Goal: Ask a question: Seek information or help from site administrators or community

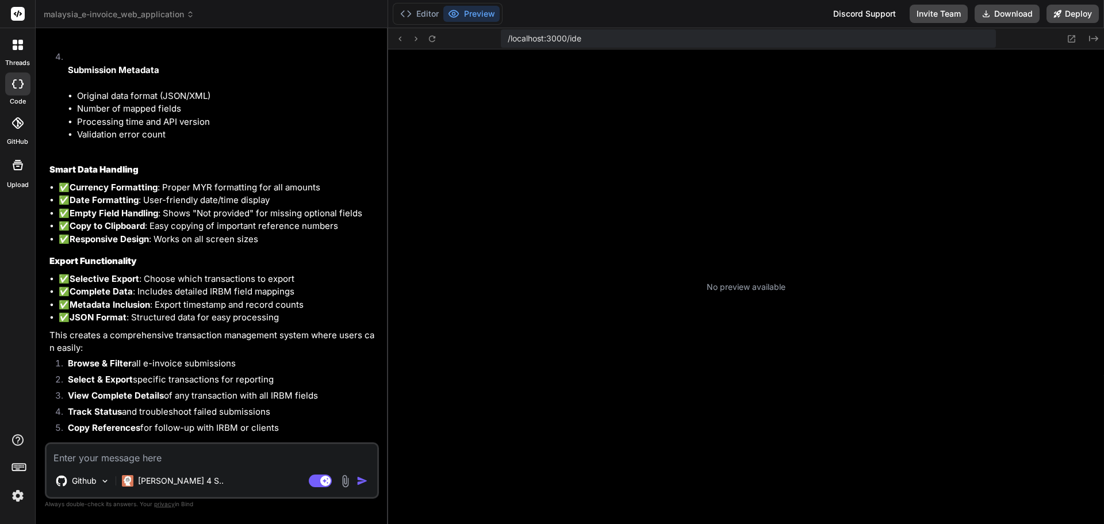
scroll to position [186, 0]
type textarea "x"
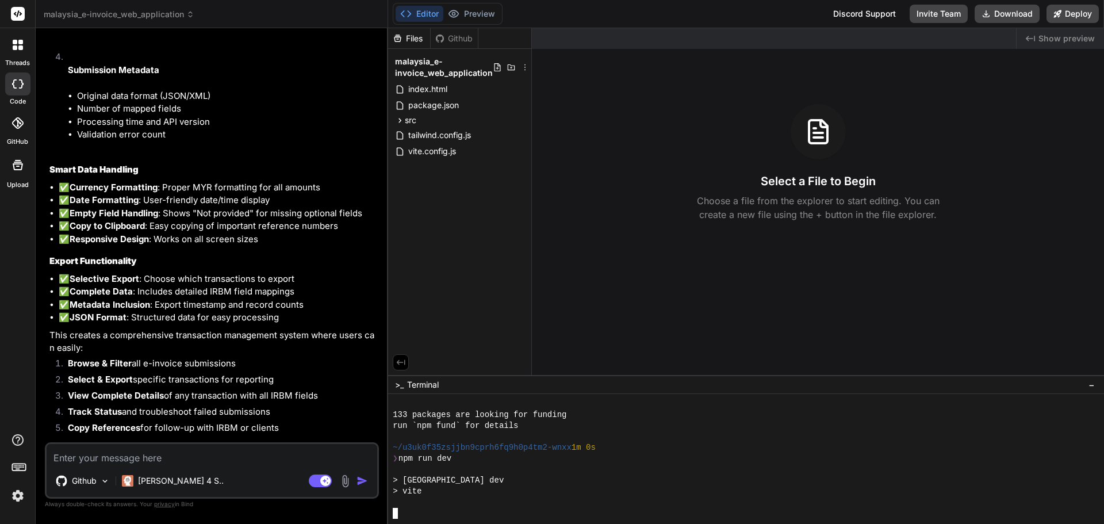
click at [534, 504] on div at bounding box center [741, 502] width 696 height 11
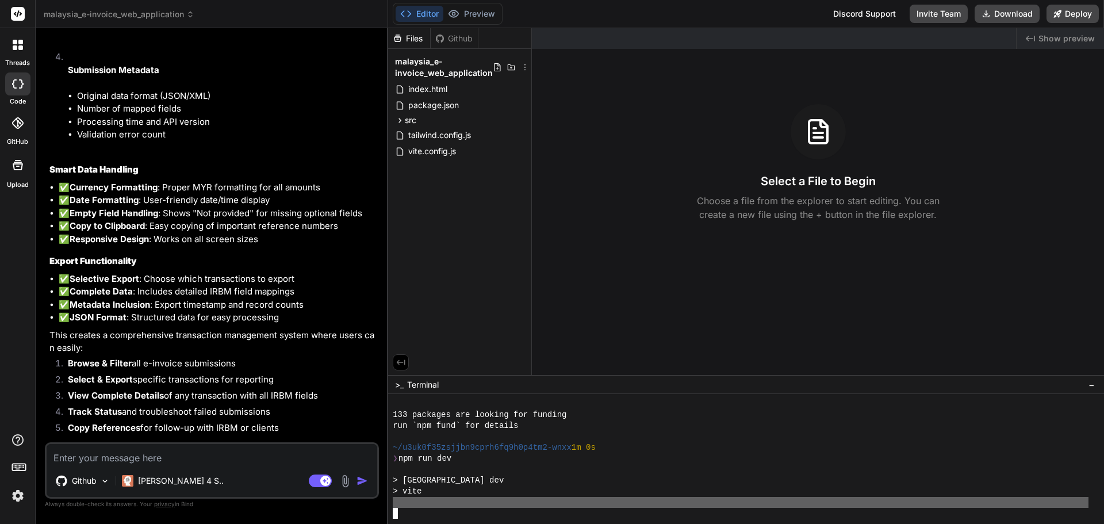
click at [534, 504] on div at bounding box center [741, 502] width 696 height 11
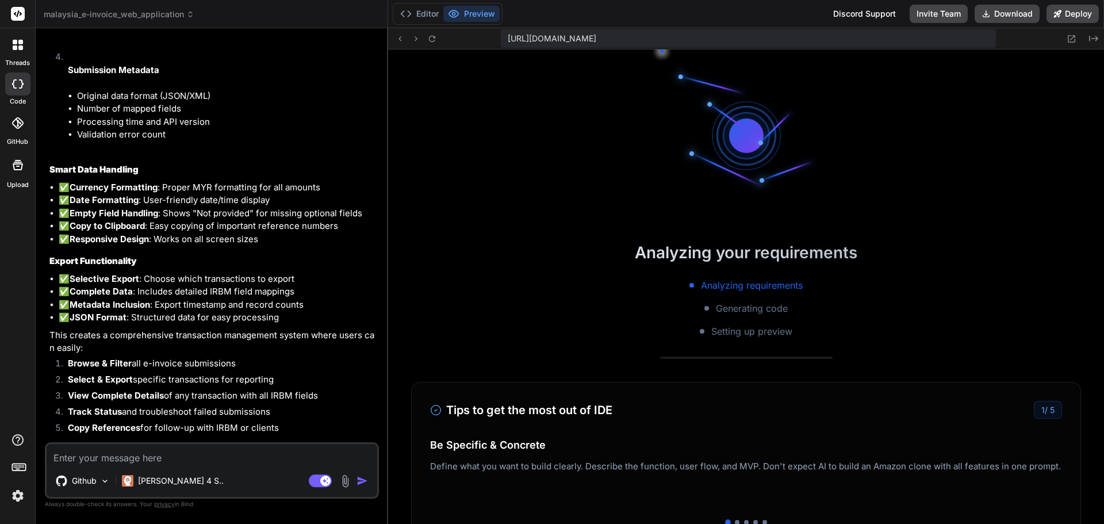
scroll to position [295, 0]
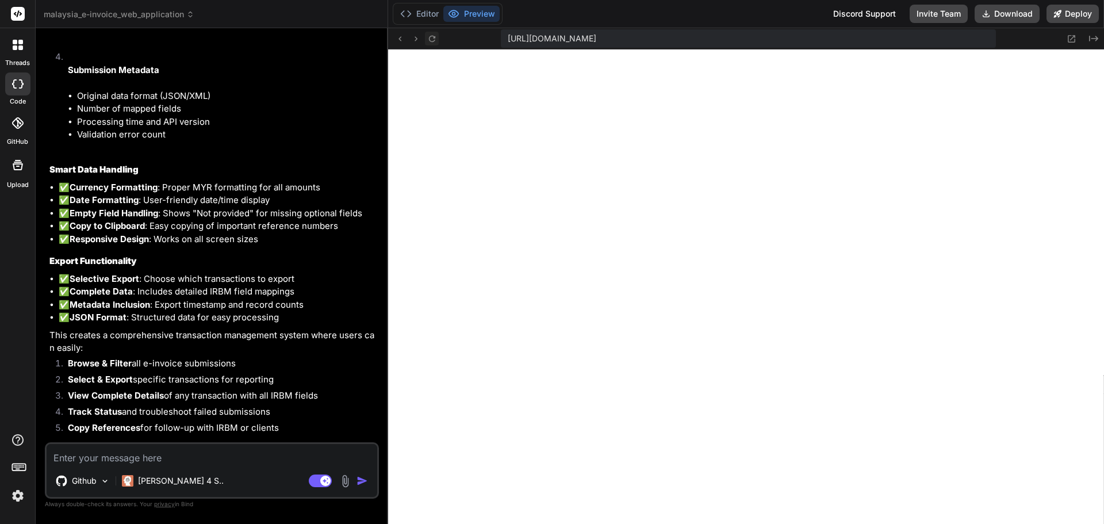
click at [432, 40] on icon at bounding box center [432, 39] width 10 height 10
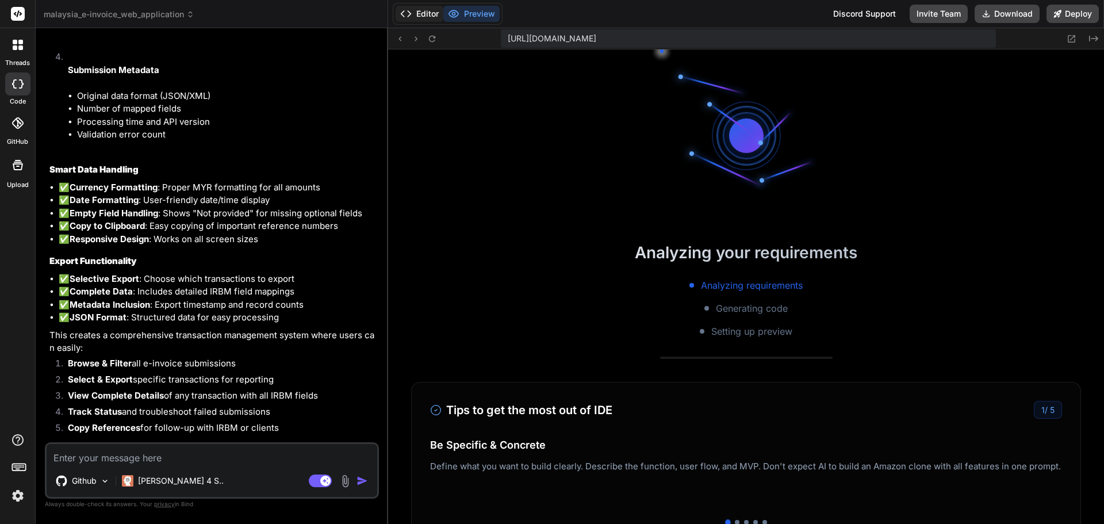
click at [428, 7] on button "Editor" at bounding box center [420, 14] width 48 height 16
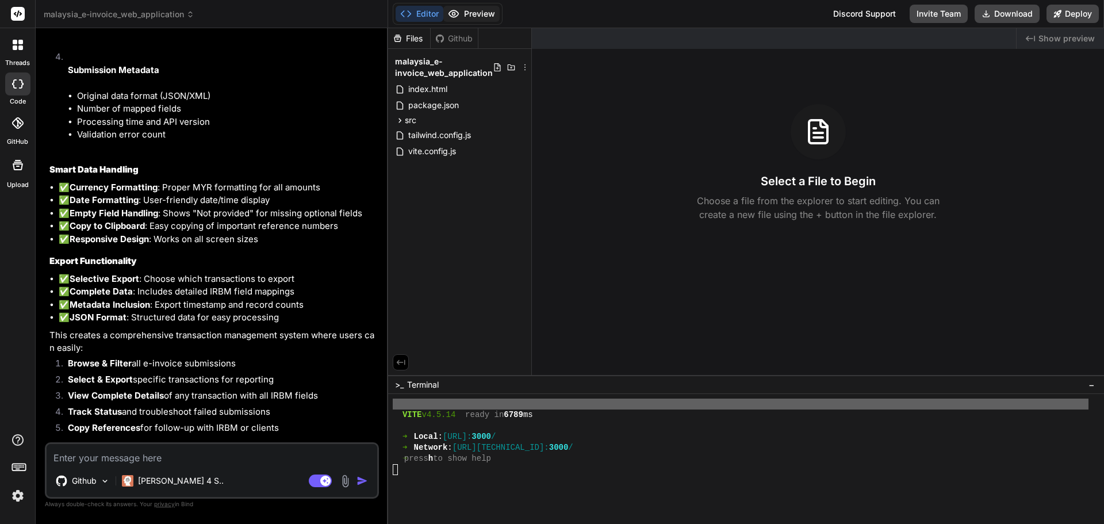
click at [477, 7] on button "Preview" at bounding box center [471, 14] width 56 height 16
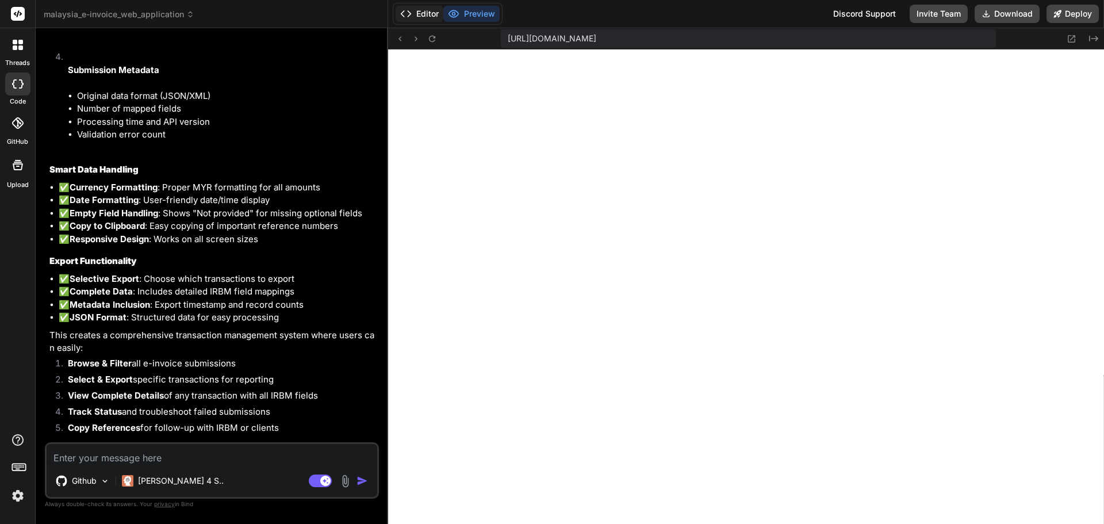
click at [424, 14] on button "Editor" at bounding box center [420, 14] width 48 height 16
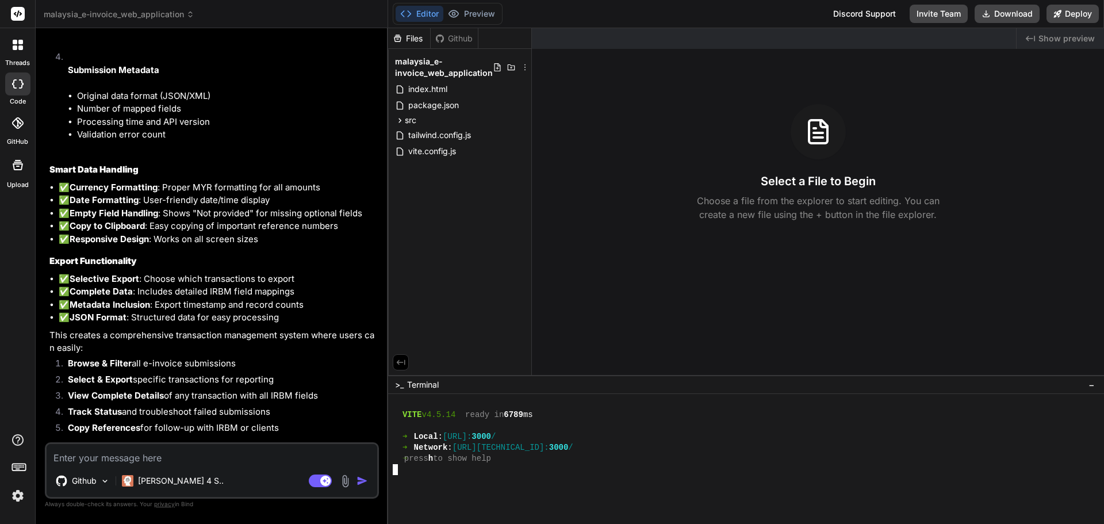
click at [473, 494] on div at bounding box center [741, 491] width 696 height 11
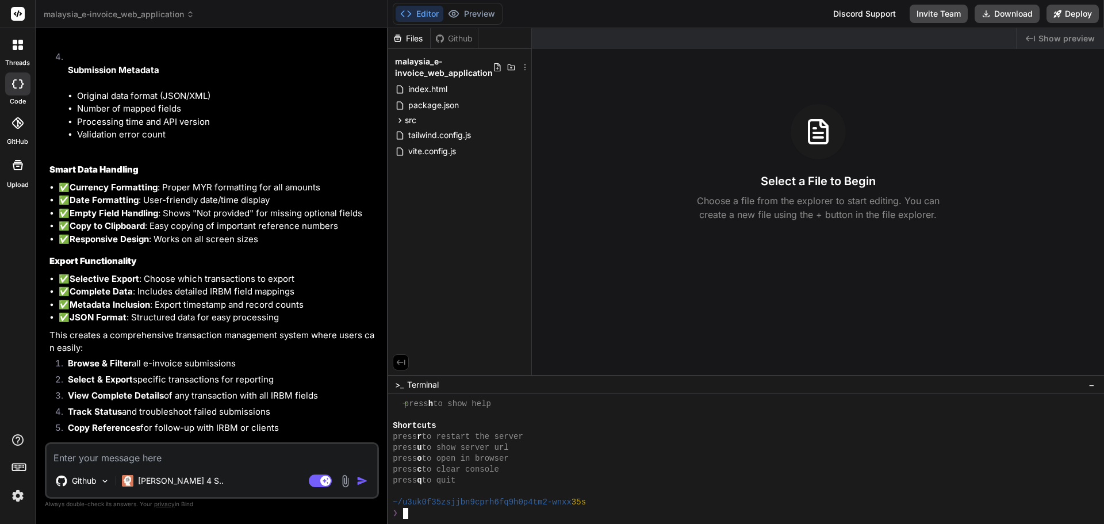
scroll to position [350, 0]
click at [143, 460] on textarea at bounding box center [212, 454] width 331 height 21
type textarea "C"
type textarea "x"
type textarea "Ca"
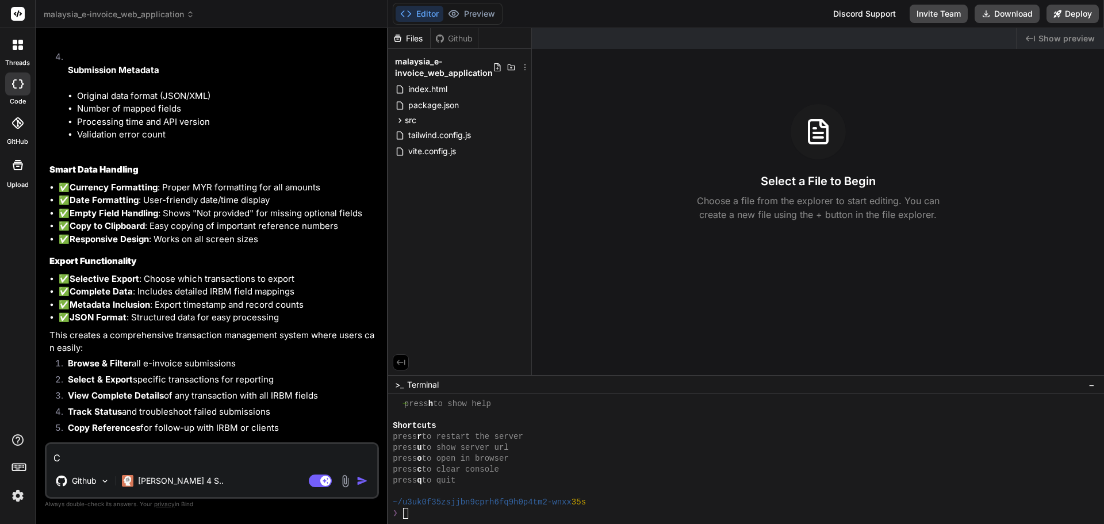
type textarea "x"
type textarea "Can"
type textarea "x"
type textarea "Can"
type textarea "x"
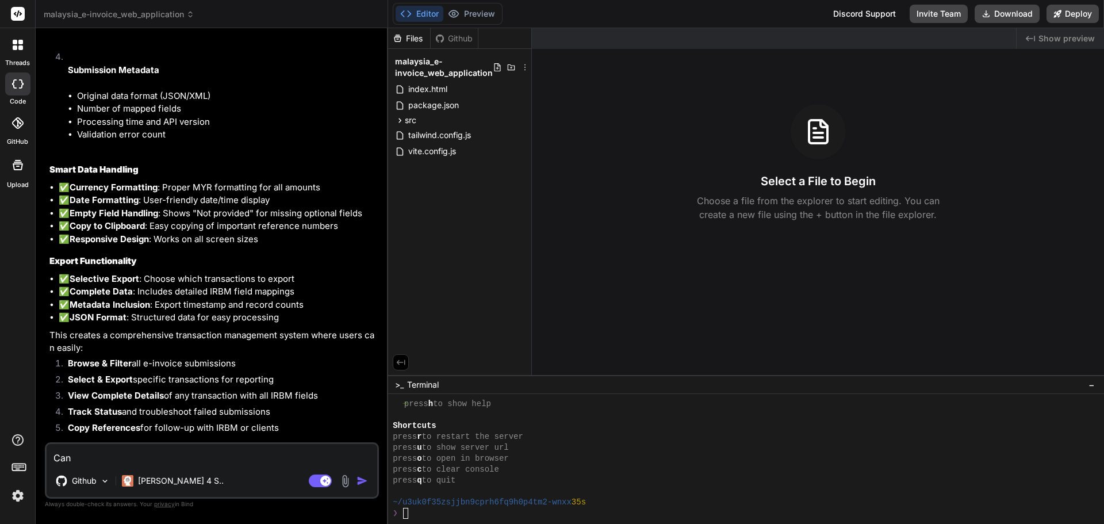
type textarea "Can y"
type textarea "x"
type textarea "Can yo"
type textarea "x"
type textarea "Can you"
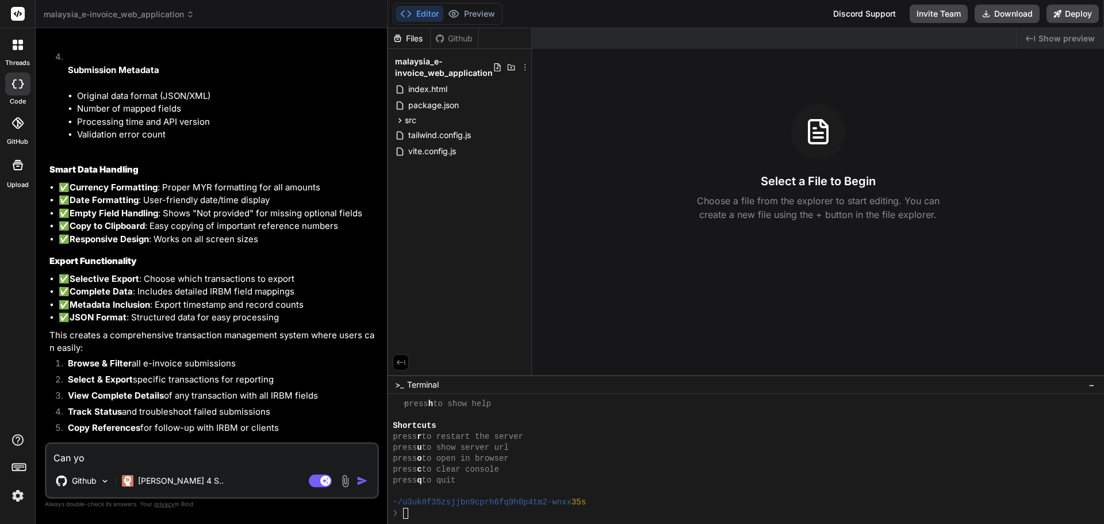
type textarea "x"
type textarea "Can you"
type textarea "x"
type textarea "Can you r"
type textarea "x"
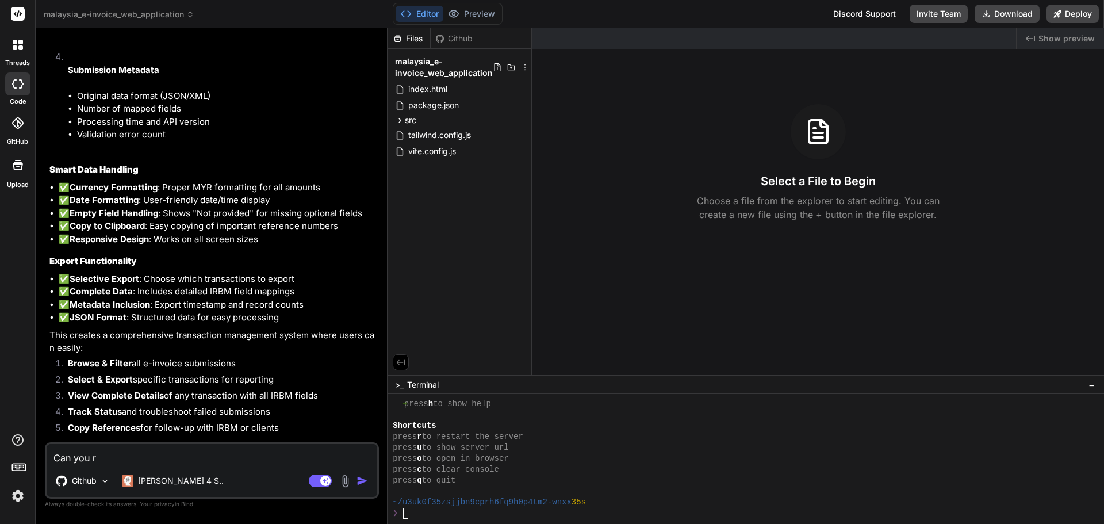
type textarea "Can you re"
type textarea "x"
type textarea "Can you rec"
type textarea "x"
type textarea "Can you [PERSON_NAME]"
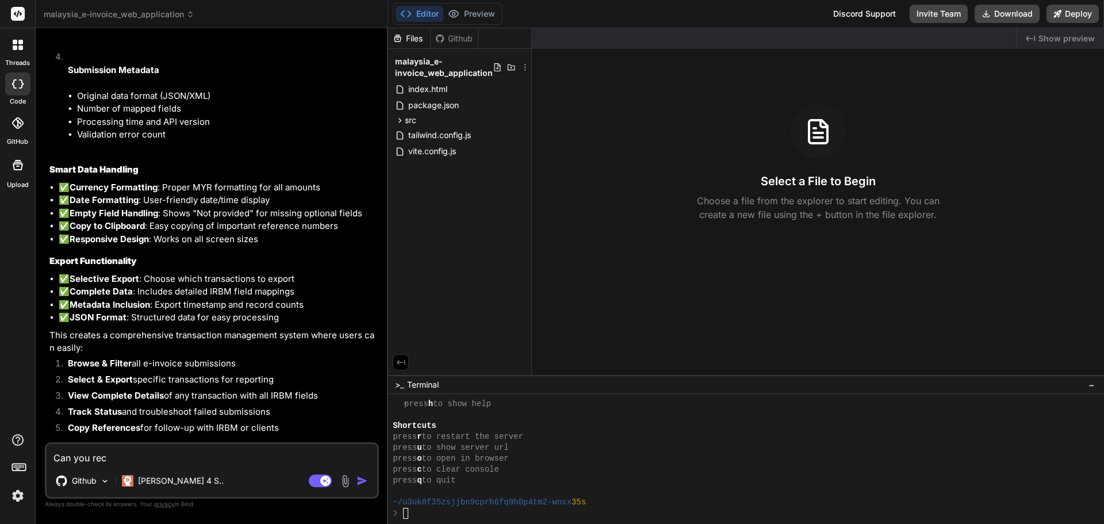
type textarea "x"
type textarea "Can you reche"
type textarea "x"
type textarea "Can you rechec"
type textarea "x"
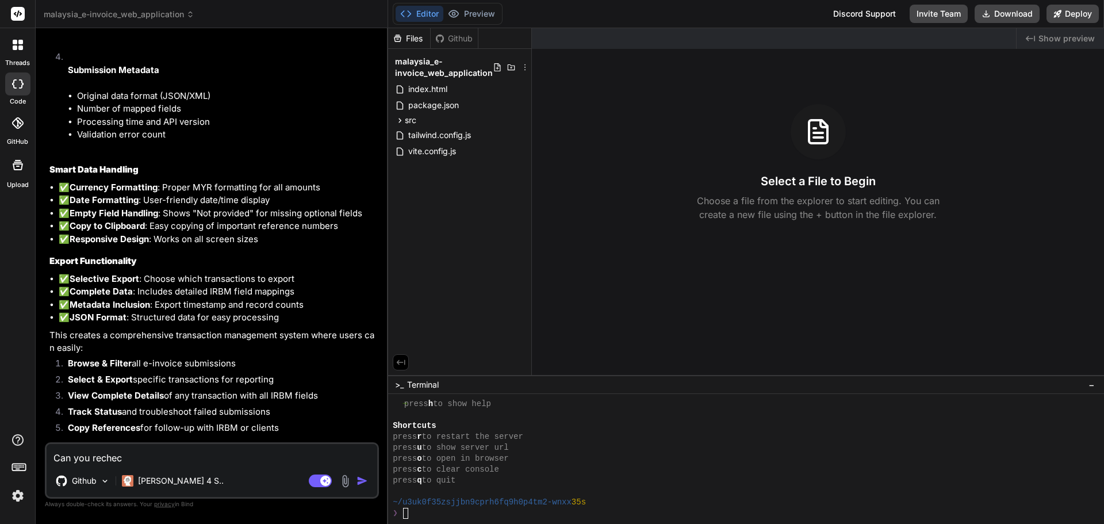
type textarea "Can you recheck"
type textarea "x"
type textarea "Can you recheck"
type textarea "x"
type textarea "Can you recheck a"
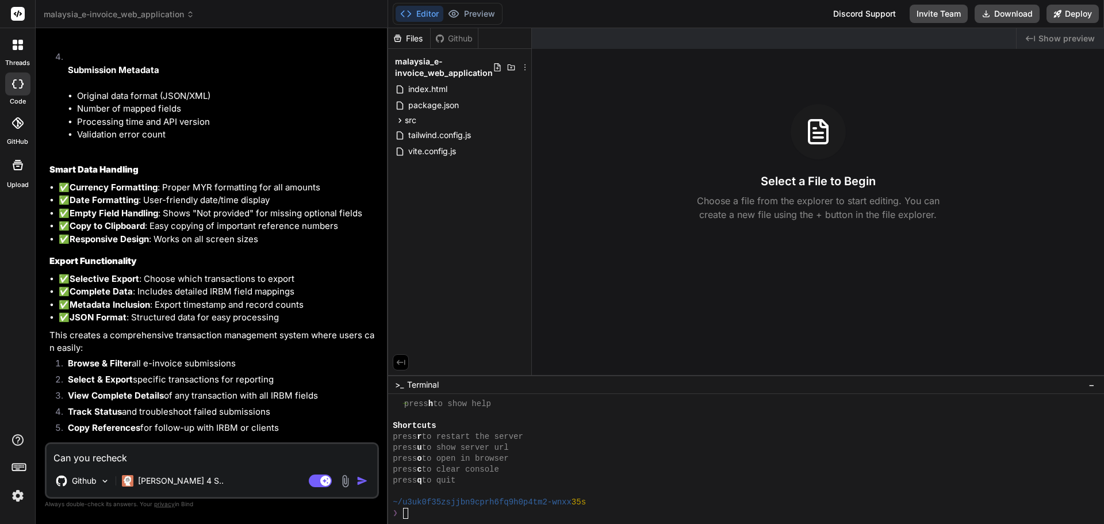
type textarea "x"
type textarea "Can you recheck al"
type textarea "x"
type textarea "Can you recheck all"
type textarea "x"
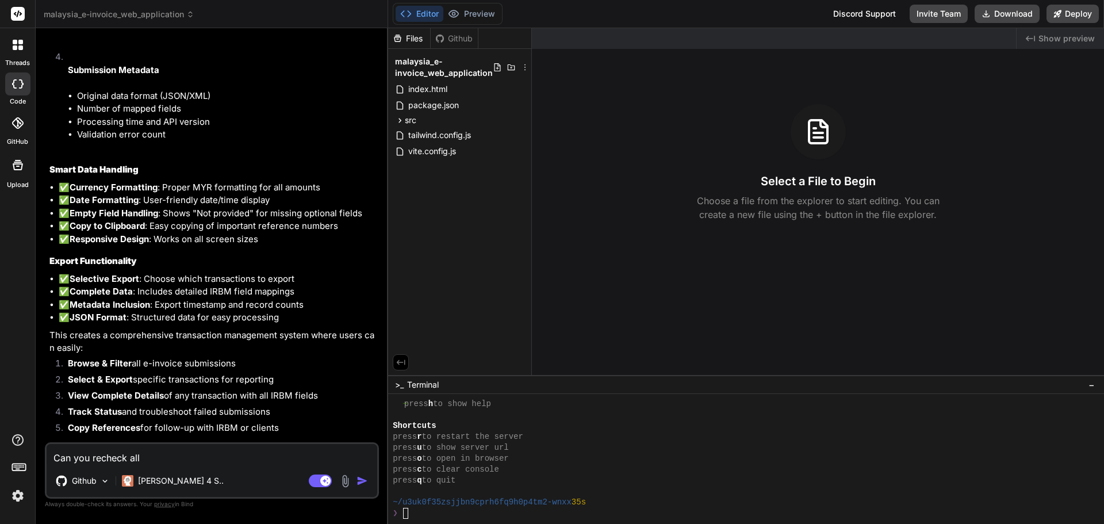
type textarea "Can you recheck all"
type textarea "x"
type textarea "Can you recheck all t"
type textarea "x"
type textarea "Can you recheck all th"
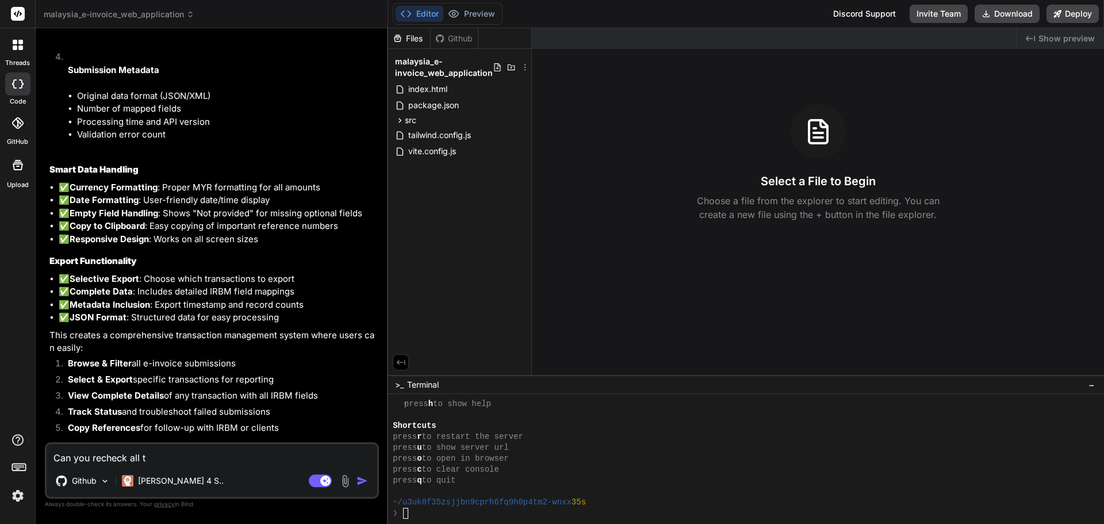
type textarea "x"
type textarea "Can you recheck all the"
type textarea "x"
type textarea "Can you recheck all the"
type textarea "x"
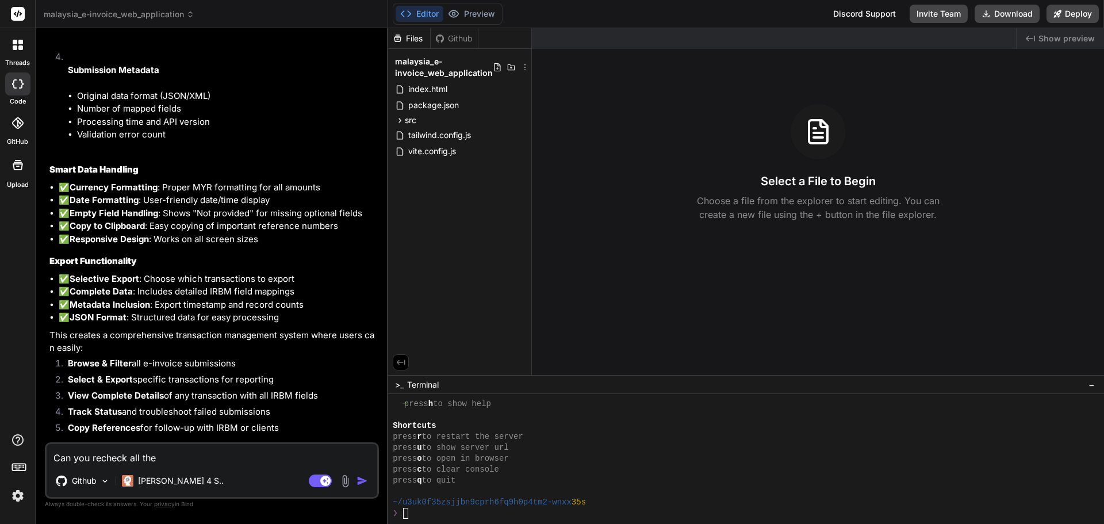
type textarea "Can you recheck all the c"
type textarea "x"
type textarea "Can you recheck all the co"
type textarea "x"
type textarea "Can you recheck all the cod"
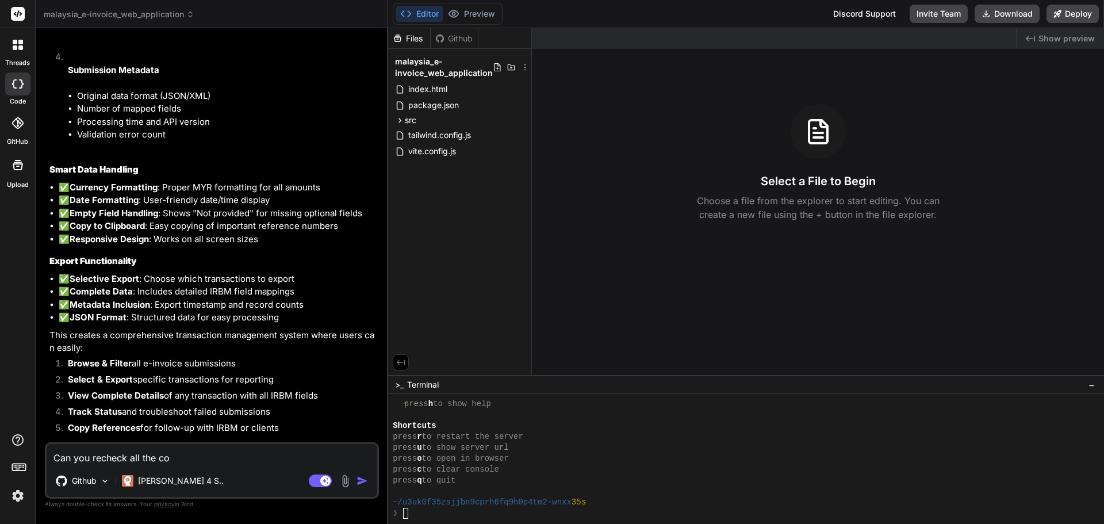
type textarea "x"
type textarea "Can you recheck all the code"
type textarea "x"
type textarea "Can you recheck all the code"
type textarea "x"
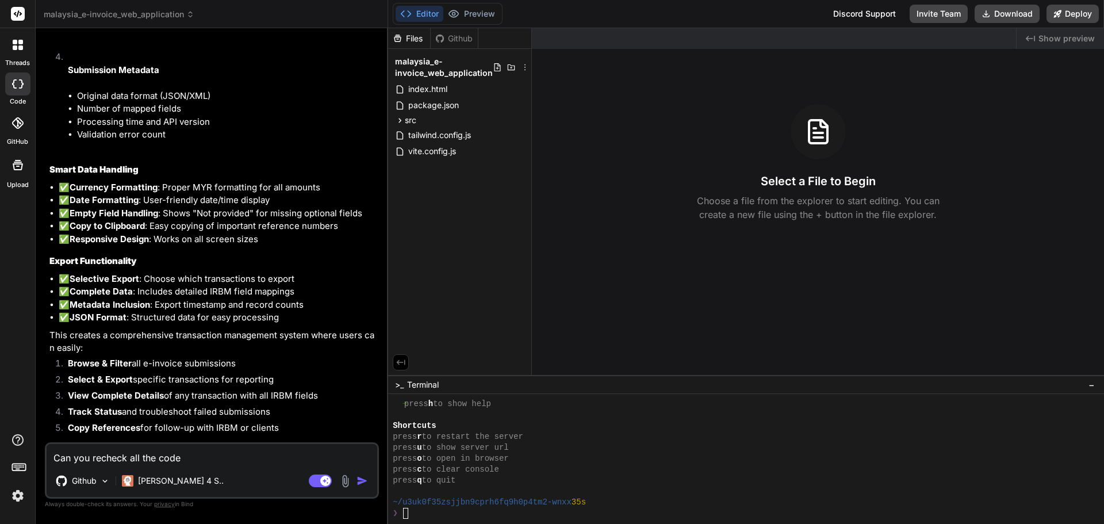
type textarea "Can you recheck all the code a"
type textarea "x"
type textarea "Can you recheck all the code as"
type textarea "x"
type textarea "Can you recheck all the code a"
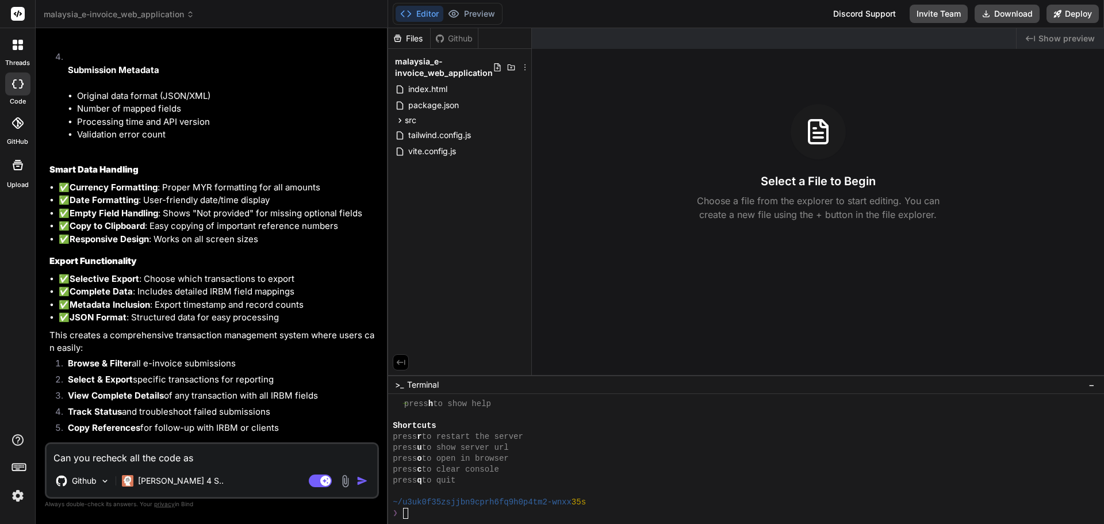
type textarea "x"
type textarea "Can you recheck all the code"
type textarea "x"
type textarea "Can you recheck all the code"
type textarea "x"
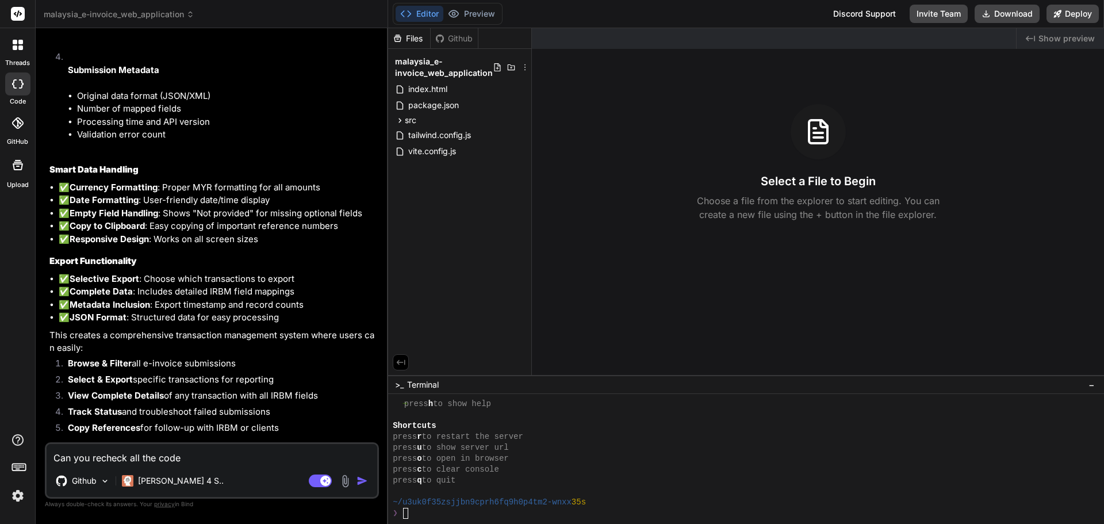
type textarea "Can you recheck all the cod"
type textarea "x"
type textarea "Can you recheck all the co"
type textarea "x"
type textarea "Can you recheck all the c"
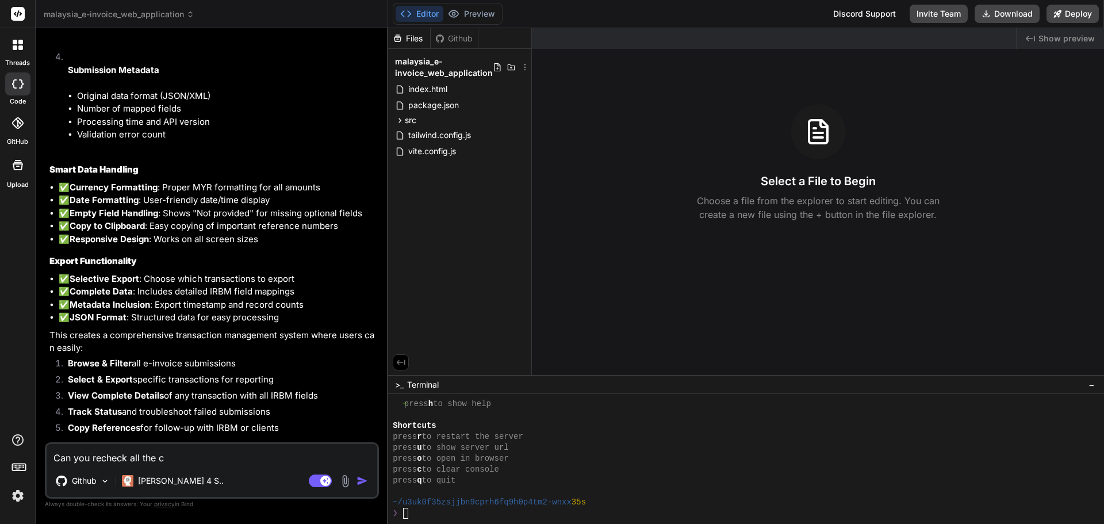
type textarea "x"
type textarea "Can you recheck all the"
type textarea "x"
type textarea "Can you recheck all the f"
type textarea "x"
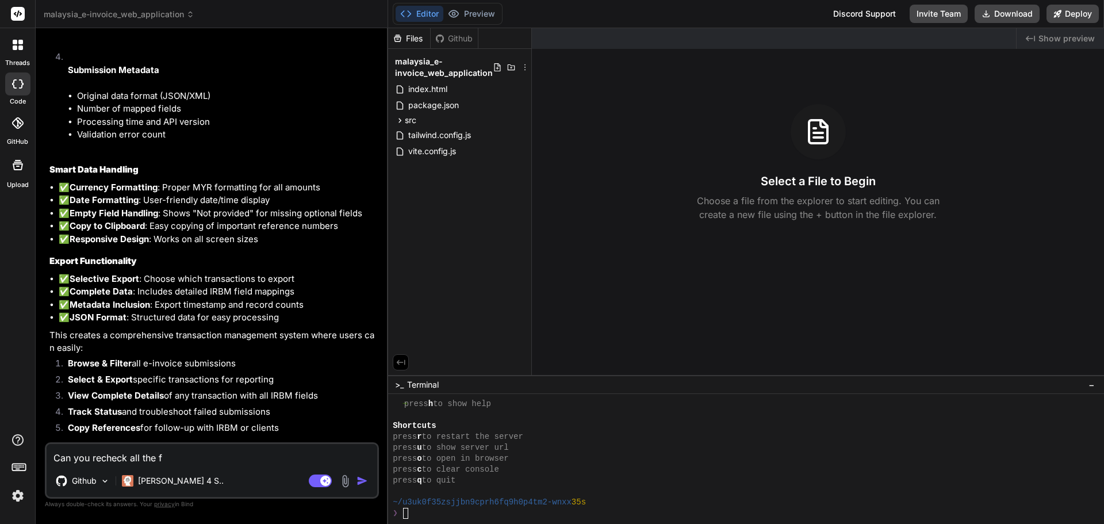
type textarea "Can you recheck all the fi"
type textarea "x"
type textarea "Can you recheck all the fil"
type textarea "x"
type textarea "Can you recheck all the file"
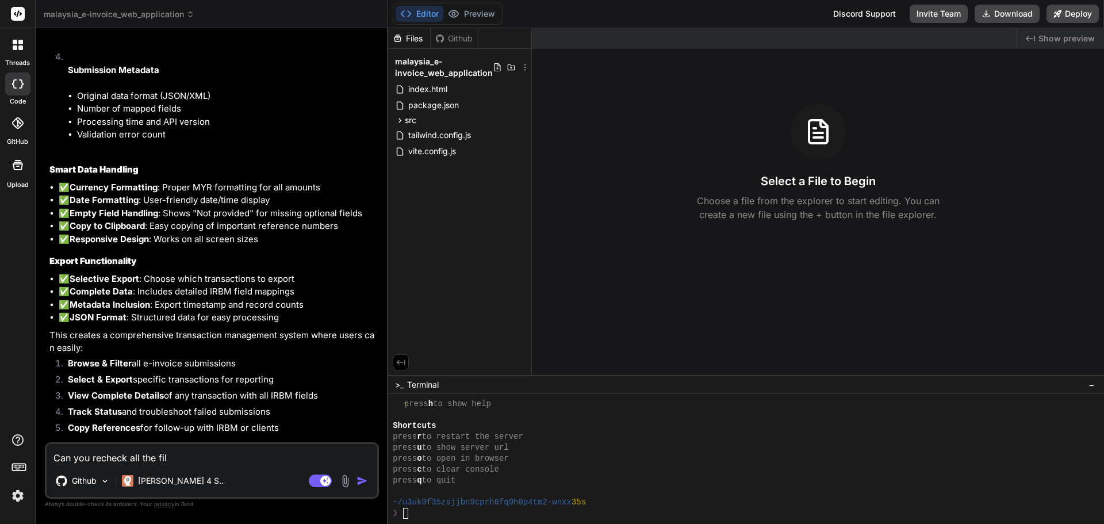
type textarea "x"
type textarea "Can you recheck all the file"
type textarea "x"
type textarea "Can you recheck all the file a"
type textarea "x"
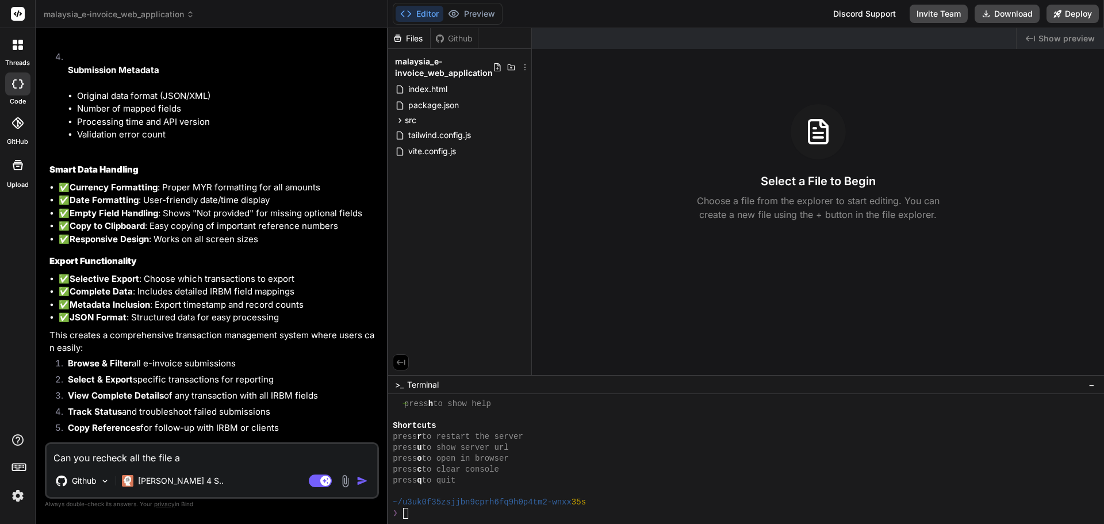
type textarea "Can you recheck all the file as"
type textarea "x"
type textarea "Can you recheck all the file as"
type textarea "x"
type textarea "Can you recheck all the file as t"
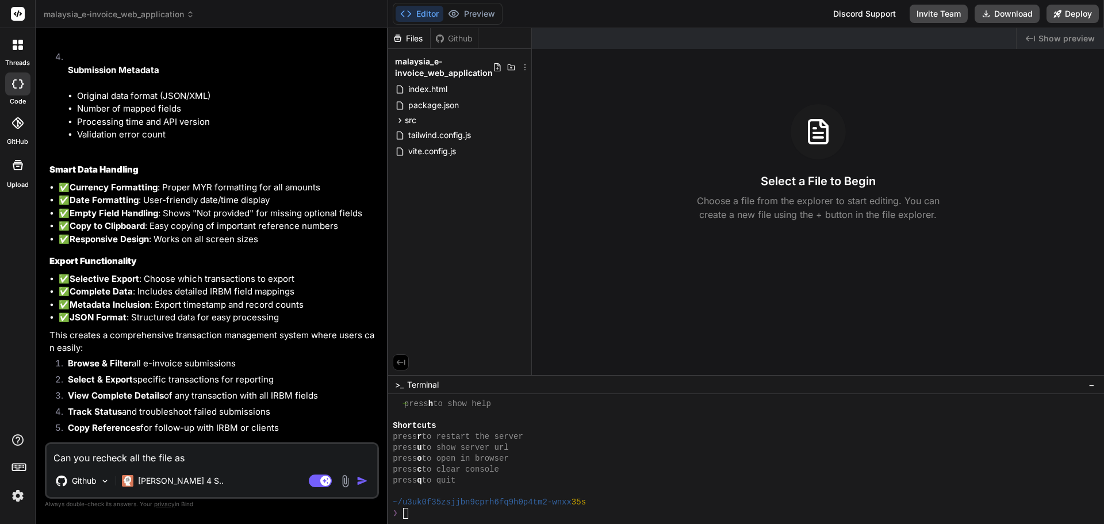
type textarea "x"
type textarea "Can you recheck all the file as th"
type textarea "x"
type textarea "Can you recheck all the file as the"
type textarea "x"
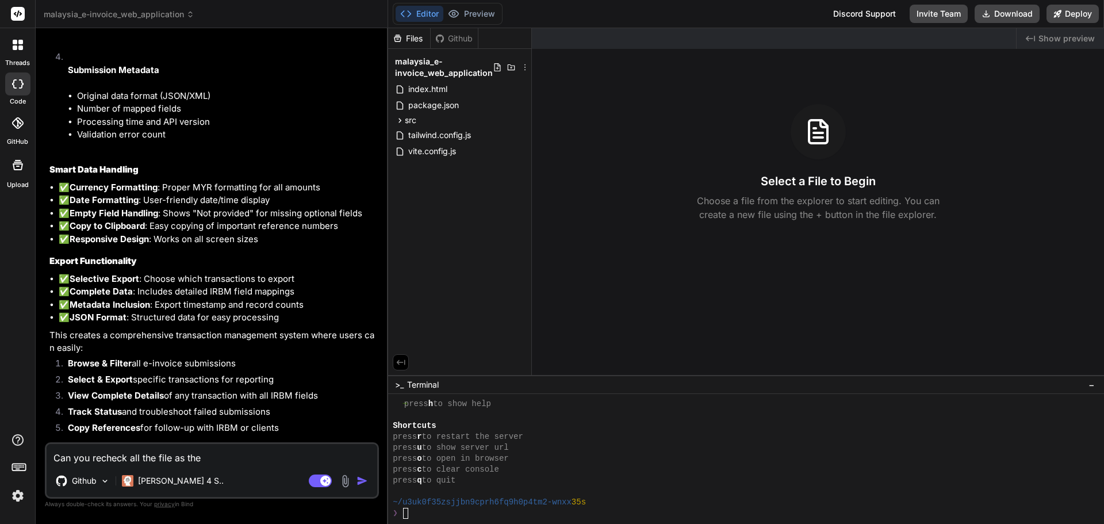
type textarea "Can you recheck all the file as the"
type textarea "x"
type textarea "Can you recheck all the file as the c"
type textarea "x"
type textarea "Can you recheck all the file as the cs"
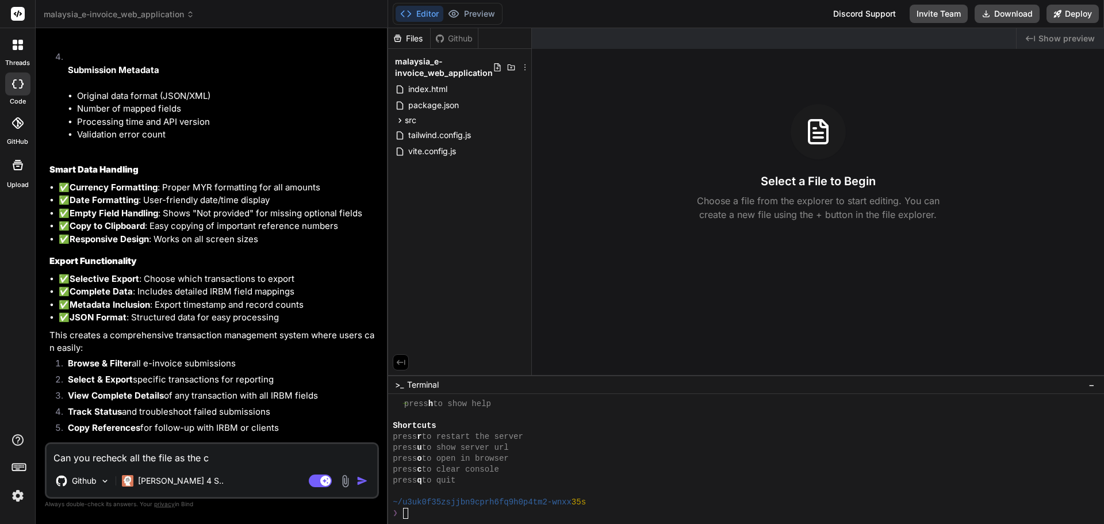
type textarea "x"
type textarea "Can you recheck all the file as the css"
type textarea "x"
type textarea "Can you recheck all the file as the css"
type textarea "x"
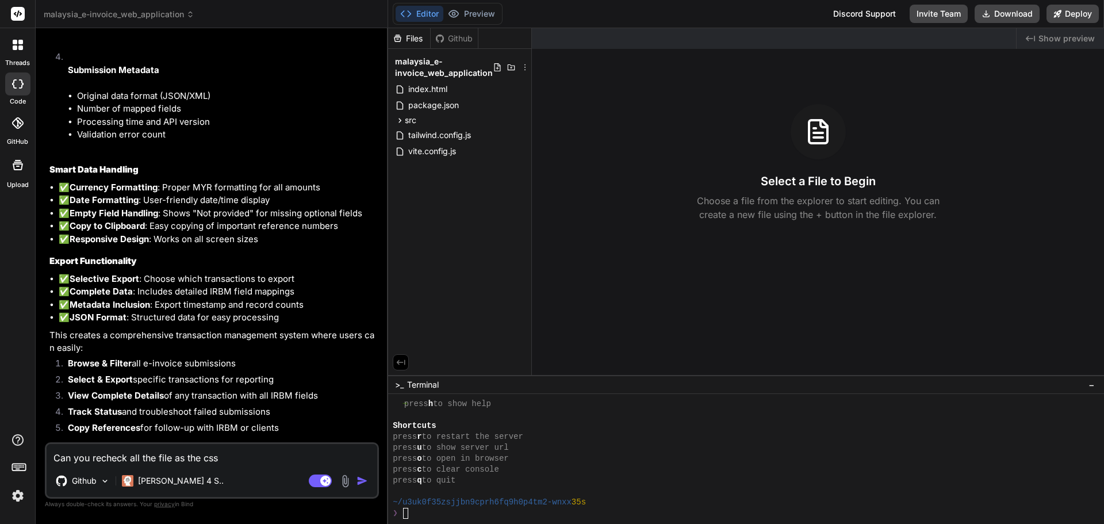
type textarea "Can you recheck all the file as the css i"
type textarea "x"
type textarea "Can you recheck all the file as the css is"
type textarea "x"
type textarea "Can you recheck all the file as the css is"
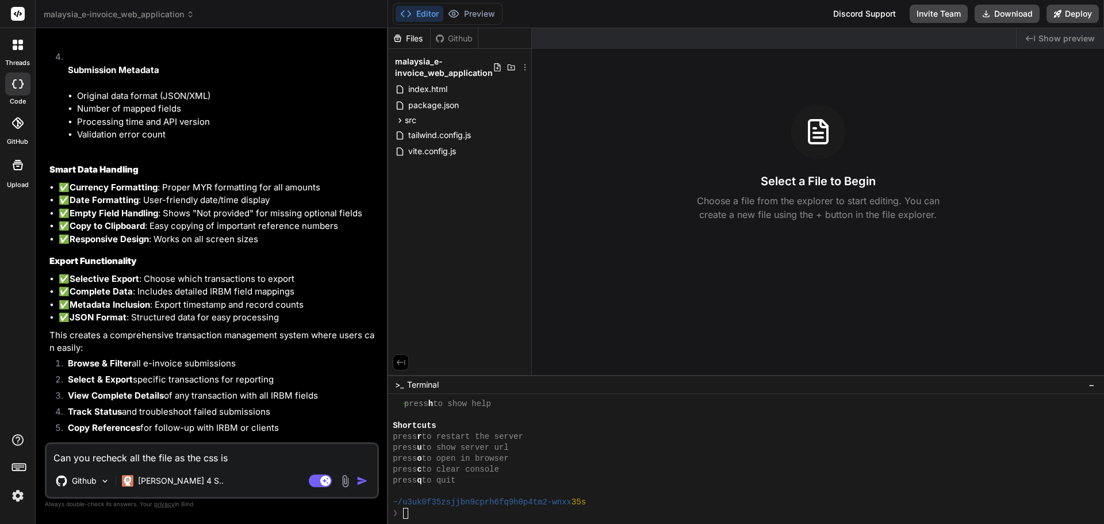
type textarea "x"
type textarea "Can you recheck all the file as the css is n"
type textarea "x"
type textarea "Can you recheck all the file as the css is no"
type textarea "x"
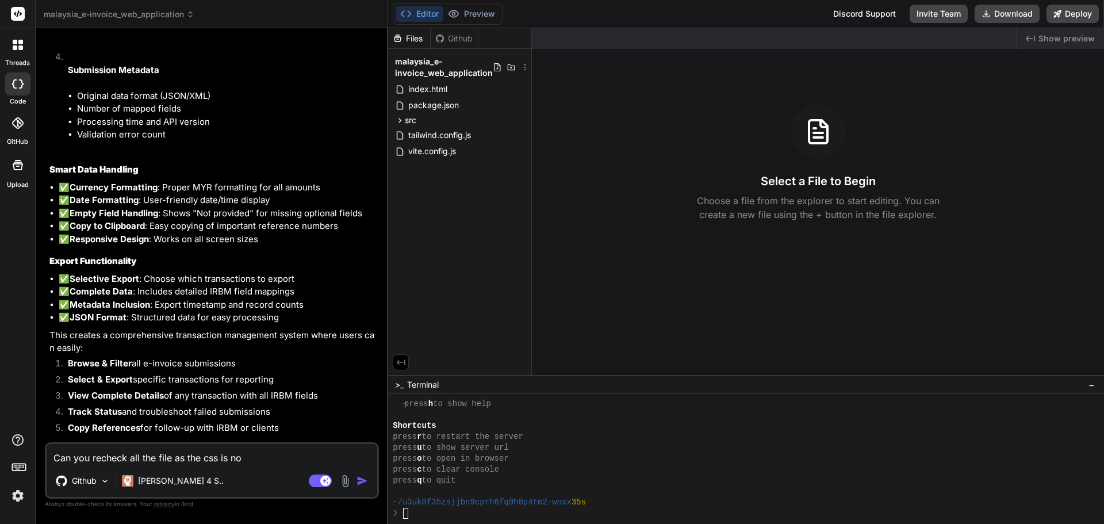
type textarea "Can you recheck all the file as the css is not"
type textarea "x"
type textarea "Can you recheck all the file as the css is not"
type textarea "x"
type textarea "Can you recheck all the file as the css is not w"
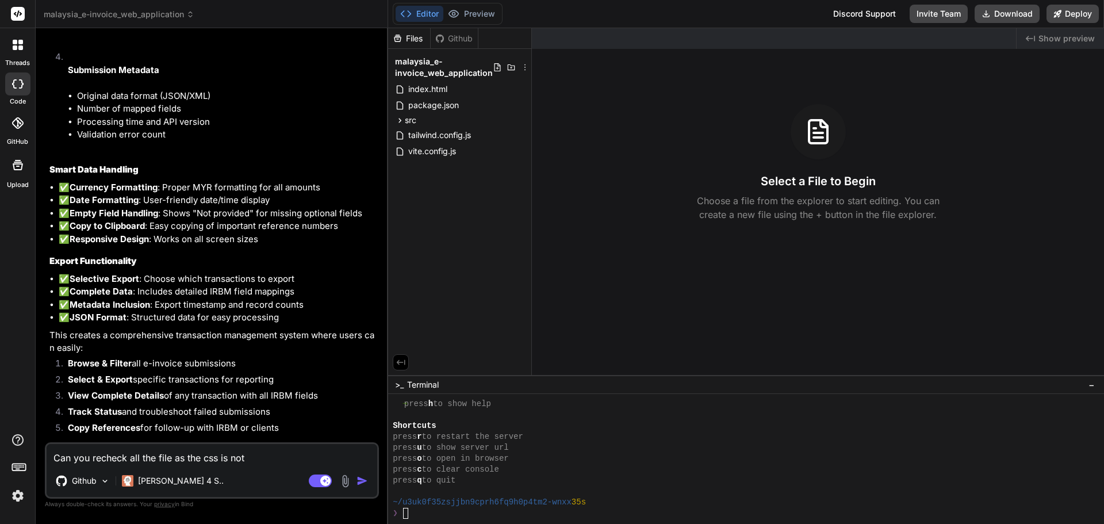
type textarea "x"
type textarea "Can you recheck all the file as the css is not wo"
type textarea "x"
type textarea "Can you recheck all the file as the css is not wor"
type textarea "x"
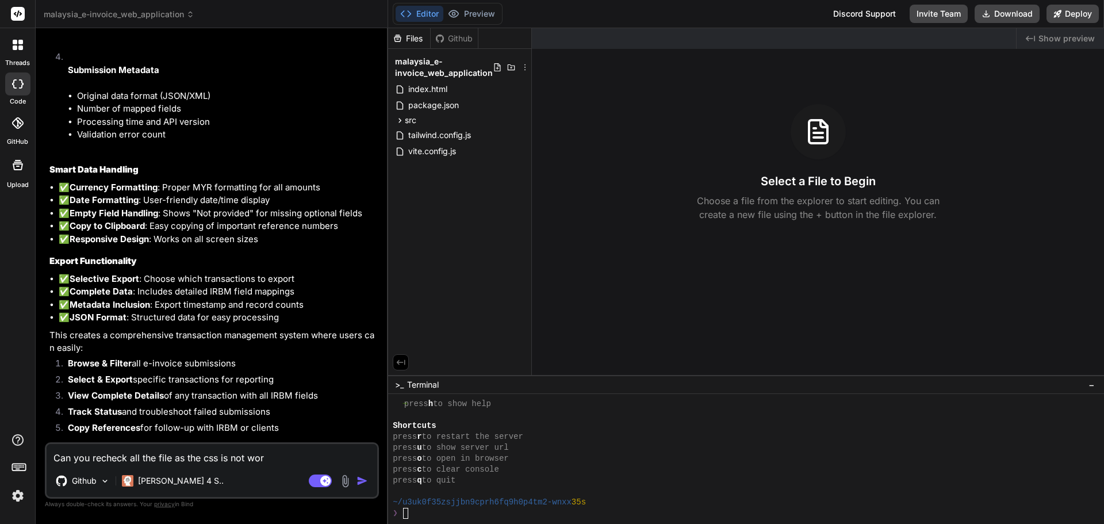
type textarea "Can you recheck all the file as the css is not work"
type textarea "x"
type textarea "Can you recheck all the file as the css is not worki"
type textarea "x"
type textarea "Can you recheck all the file as the css is not workin"
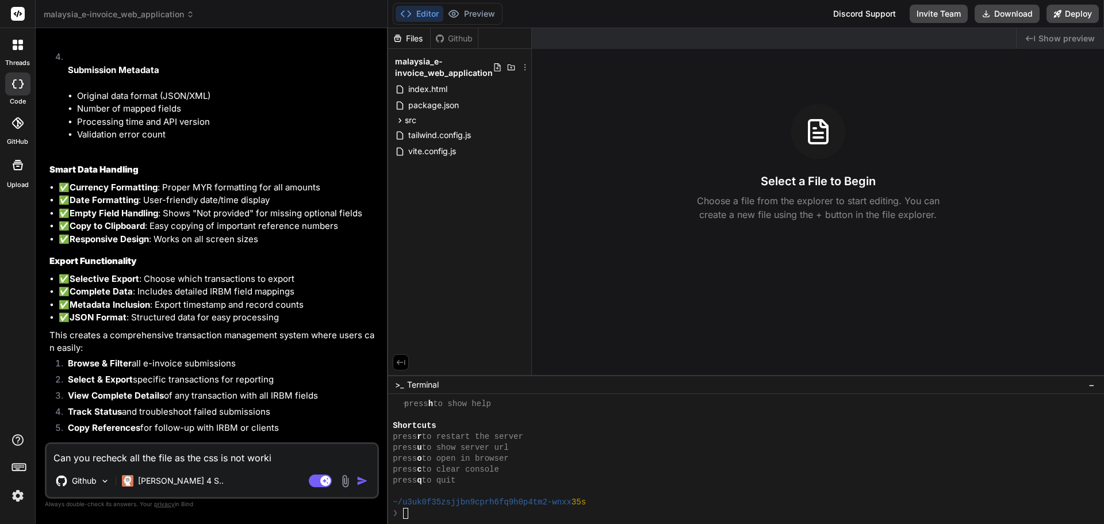
type textarea "x"
type textarea "Can you recheck all the file as the css is not working"
type textarea "x"
type textarea "Can you recheck all the file as the css is not working."
type textarea "x"
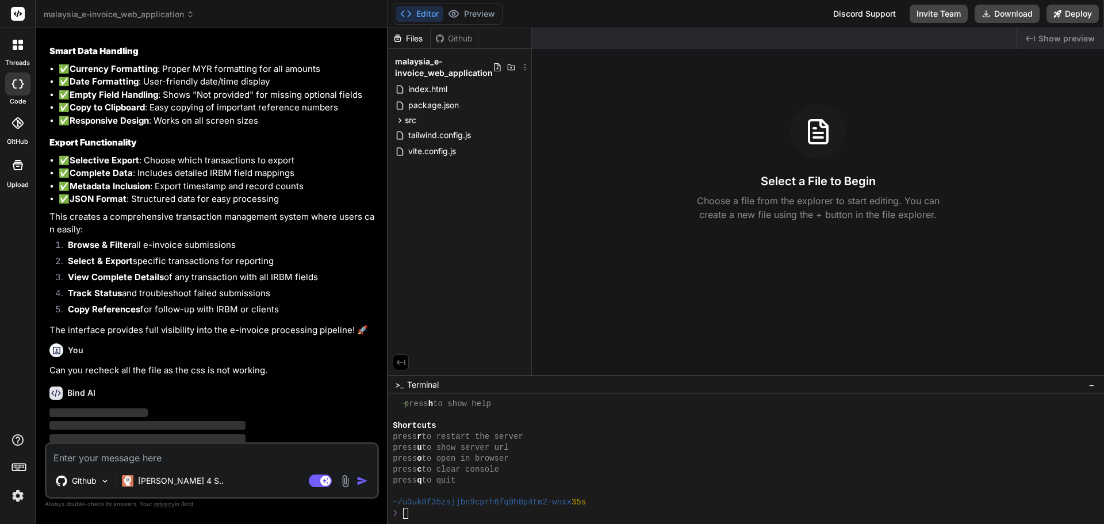
scroll to position [4208, 0]
click at [12, 499] on img at bounding box center [18, 496] width 20 height 20
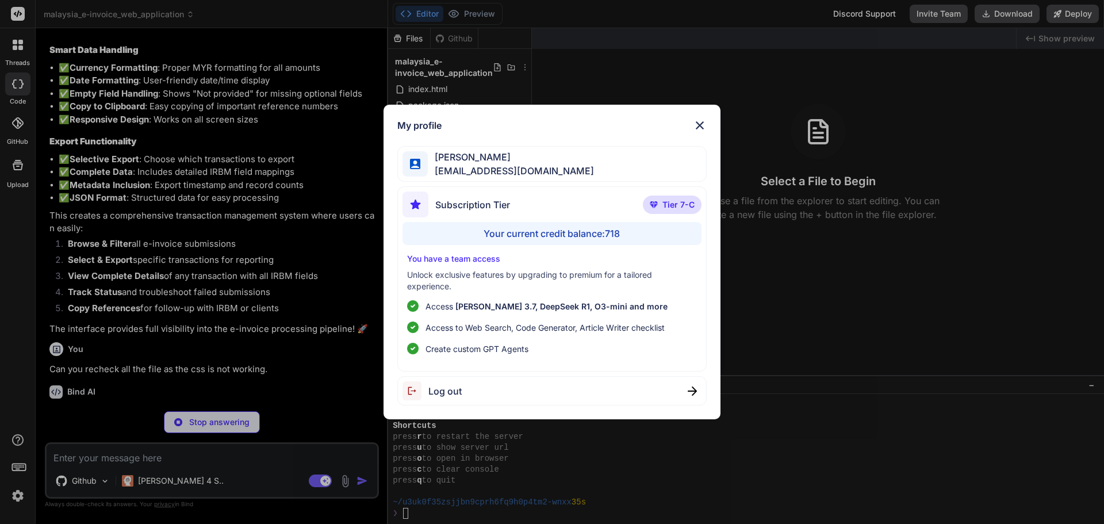
click at [689, 114] on div "My profile [PERSON_NAME] [PERSON_NAME][EMAIL_ADDRESS][DOMAIN_NAME] Subscription…" at bounding box center [553, 262] width 338 height 315
click at [699, 125] on img at bounding box center [700, 125] width 14 height 14
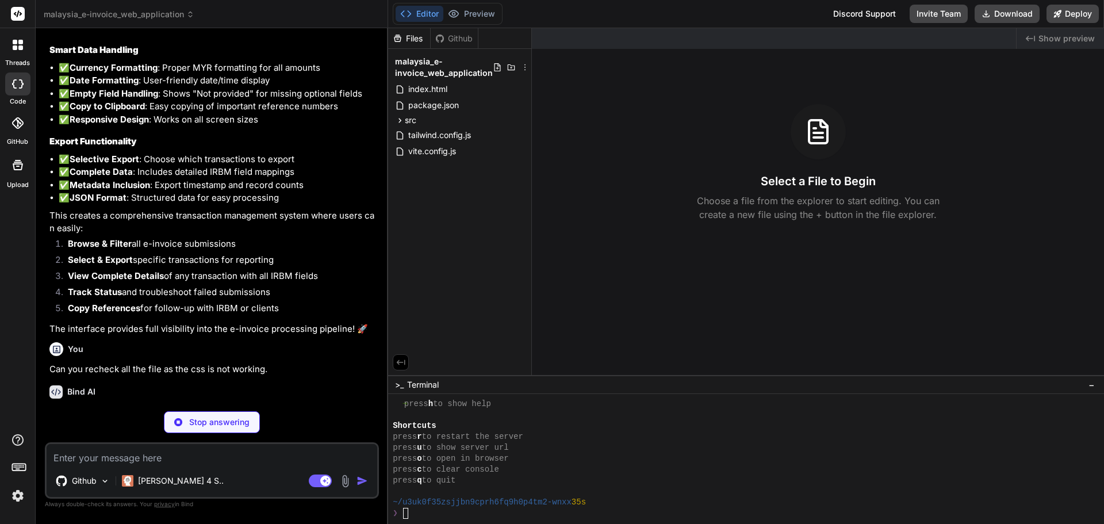
scroll to position [4299, 0]
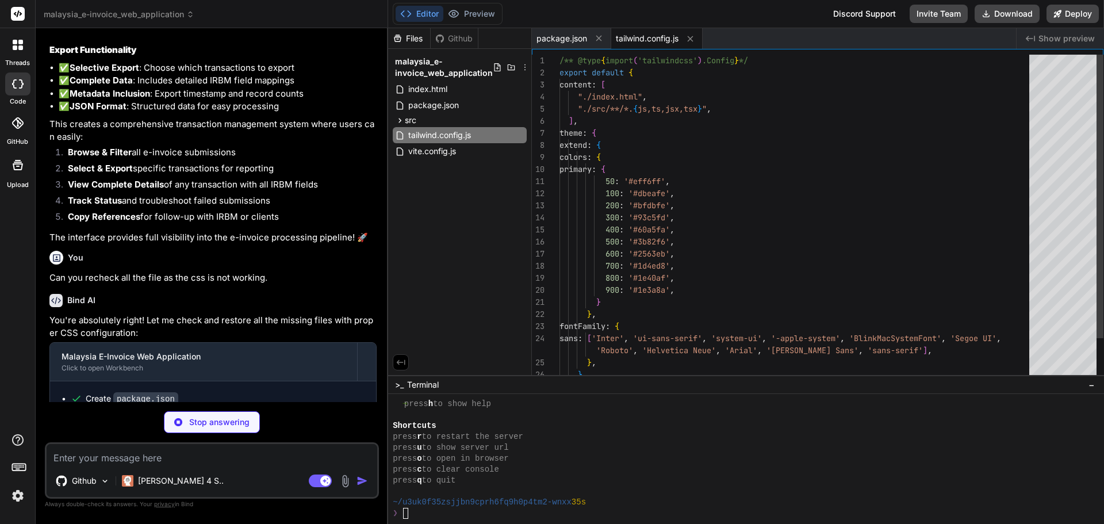
type textarea "x"
type textarea "export default { plugins: { tailwindcss: {}, autoprefixer: {}, }, }"
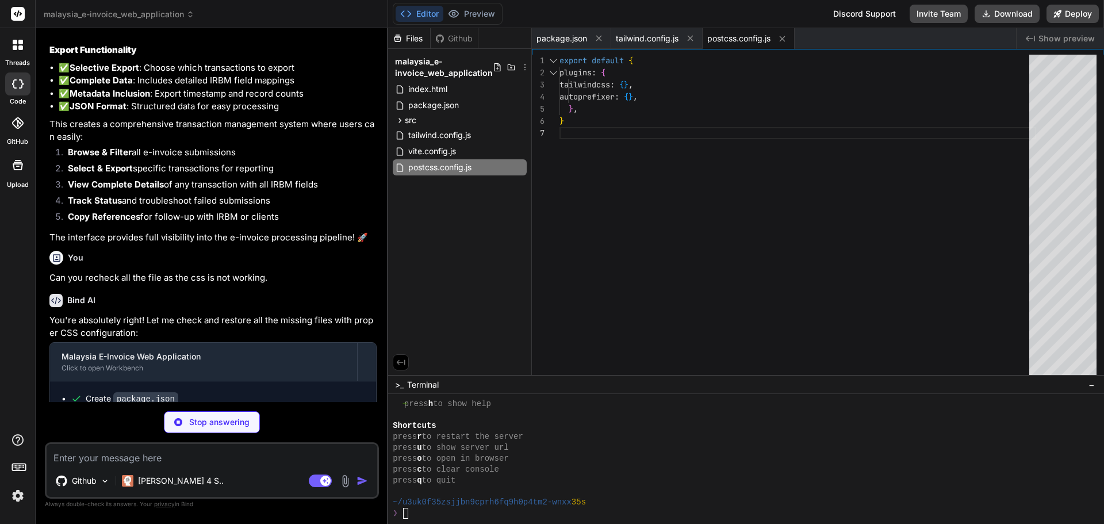
type textarea "x"
type textarea "})"
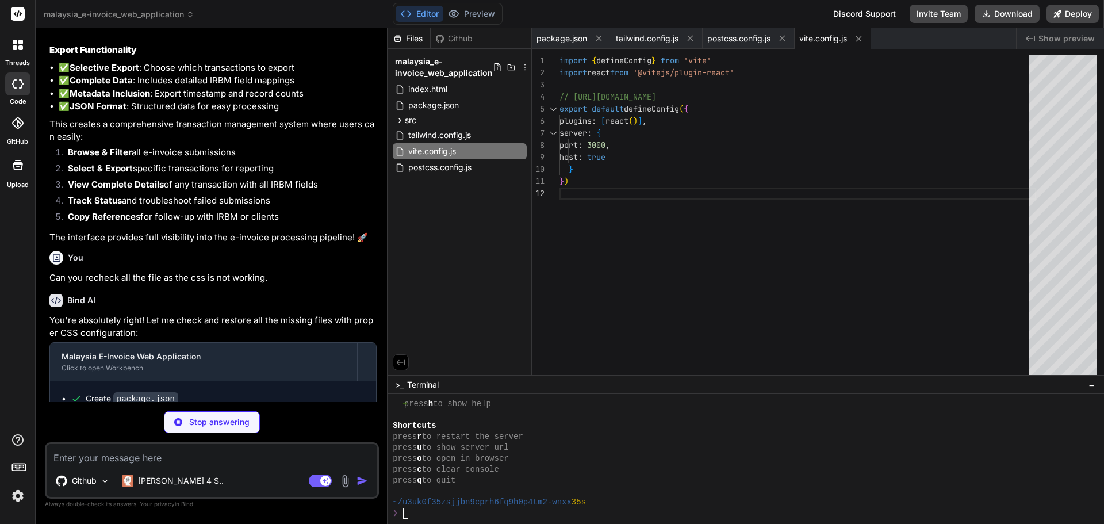
type textarea "x"
type textarea "<script type="module" src="/src/main.jsx"></script> </body> </html>"
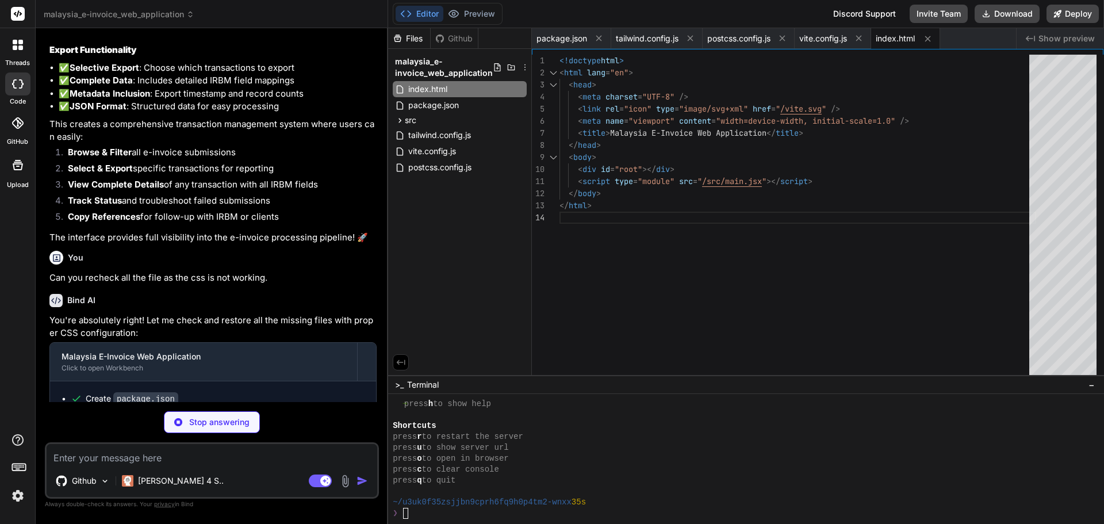
scroll to position [4388, 0]
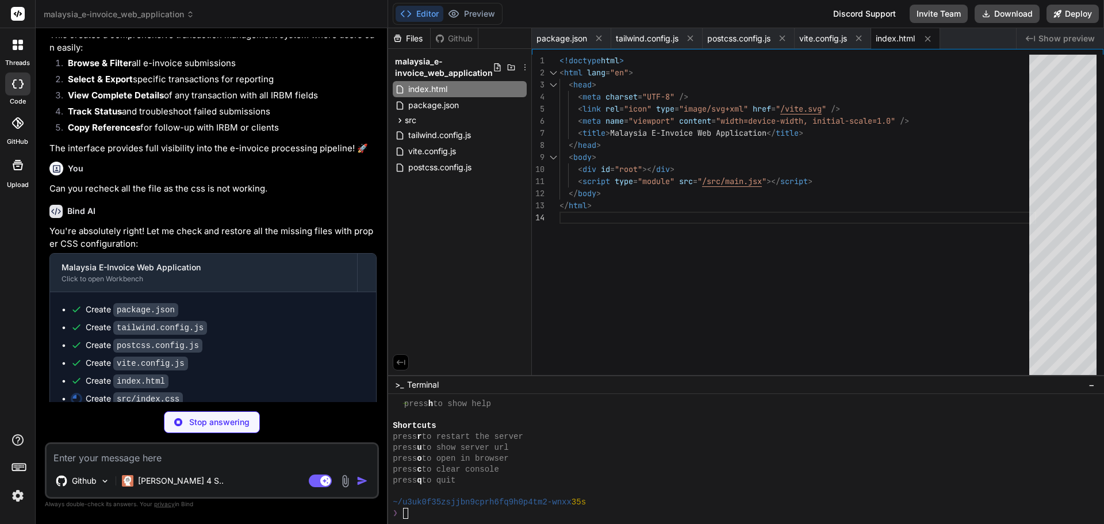
type textarea "x"
type textarea "} }"
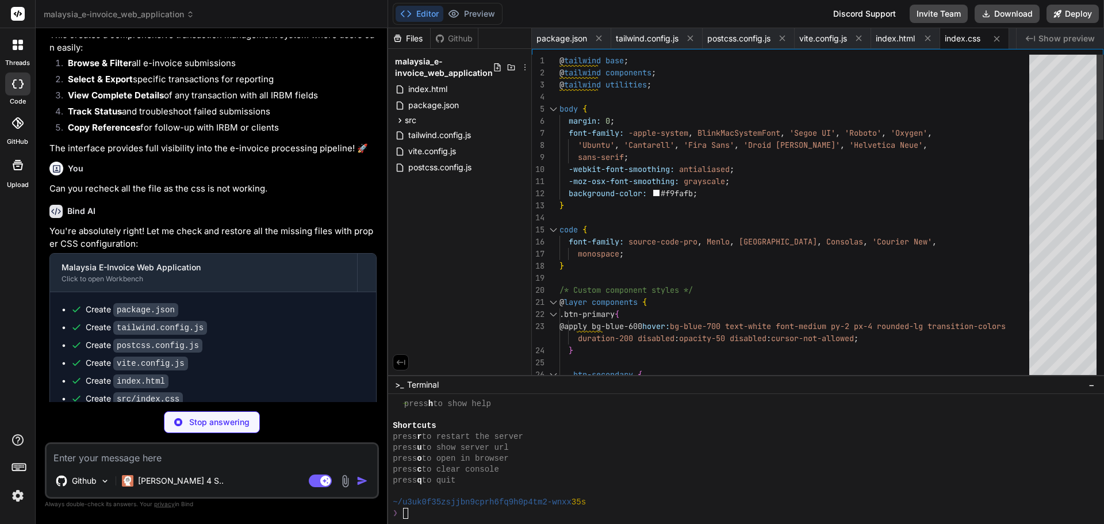
type textarea "x"
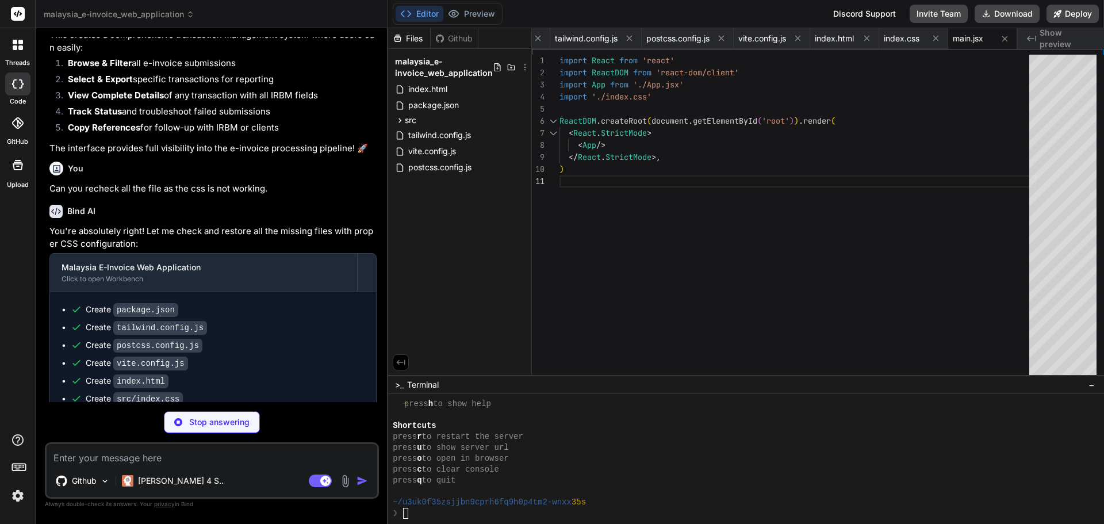
type textarea "x"
type textarea "user, login, register, logout, isAuthenticated: !!user } return <AuthContext.Pr…"
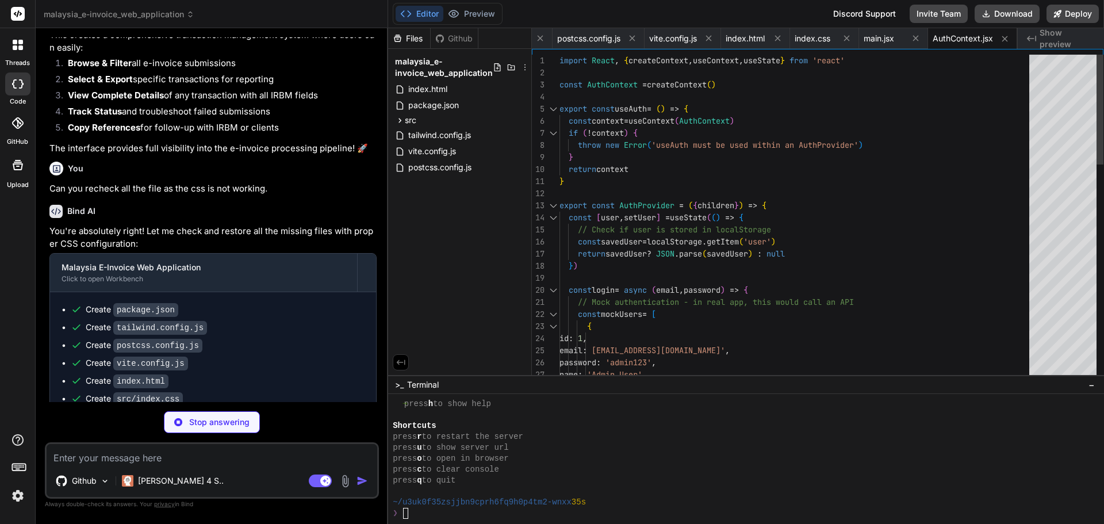
type textarea "x"
type textarea "export default ProtectedRoute"
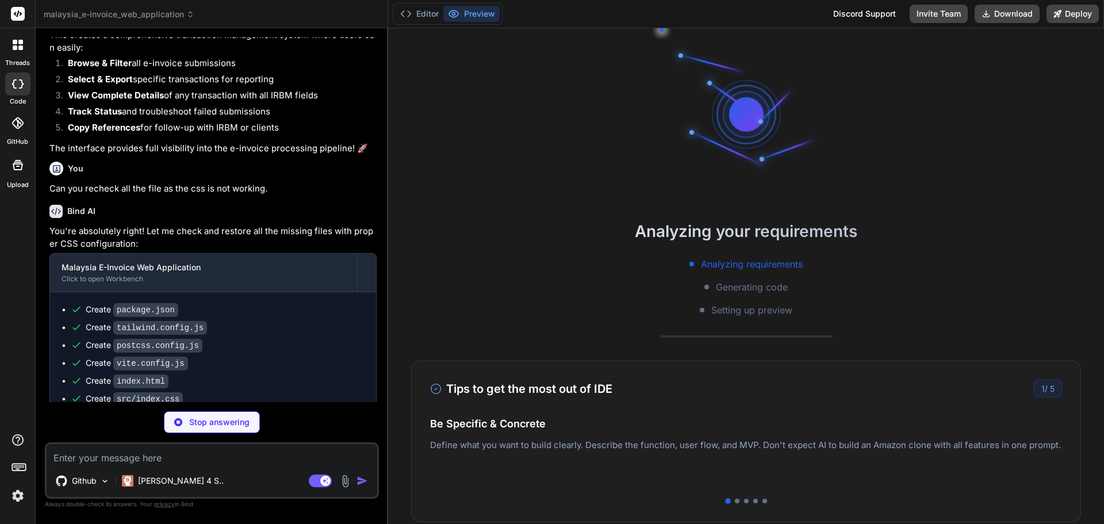
scroll to position [481, 0]
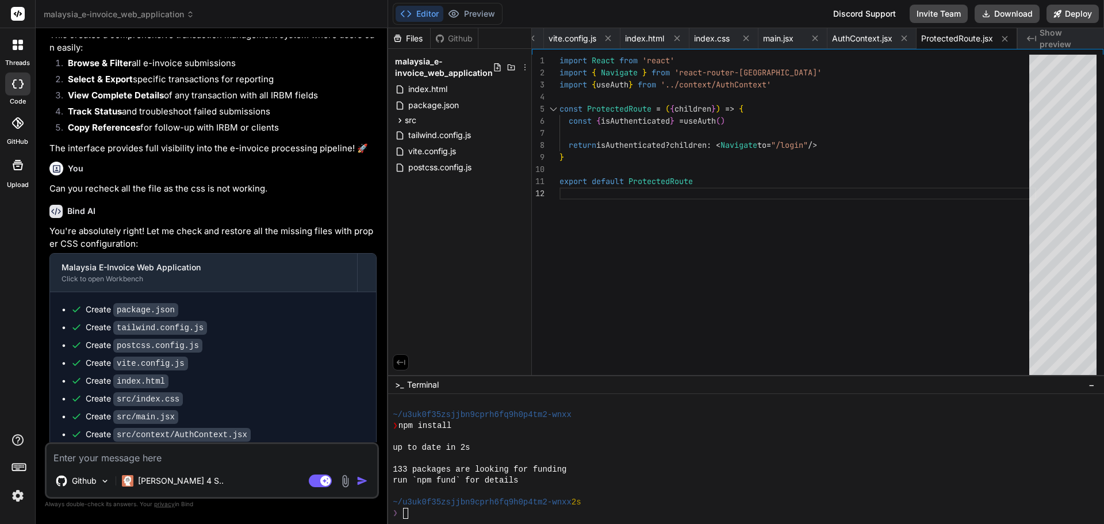
type textarea "x"
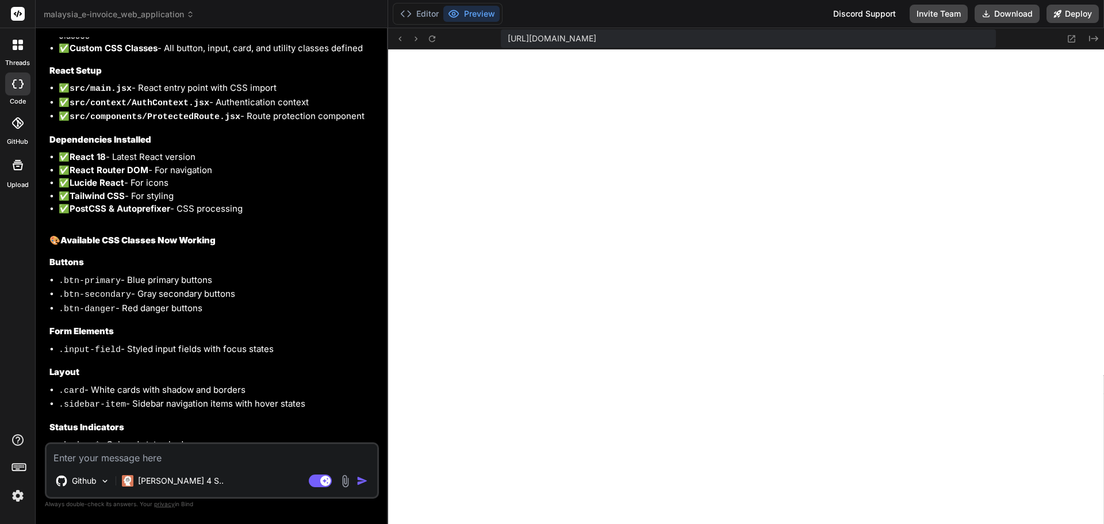
scroll to position [5137, 0]
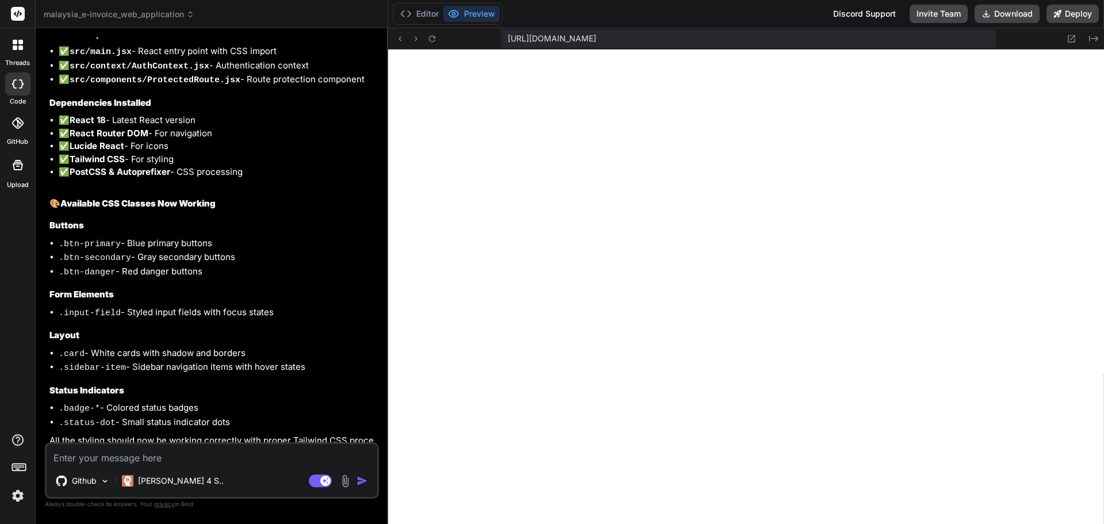
click at [116, 457] on textarea at bounding box center [212, 454] width 331 height 21
type textarea "N"
type textarea "x"
type textarea "No"
type textarea "x"
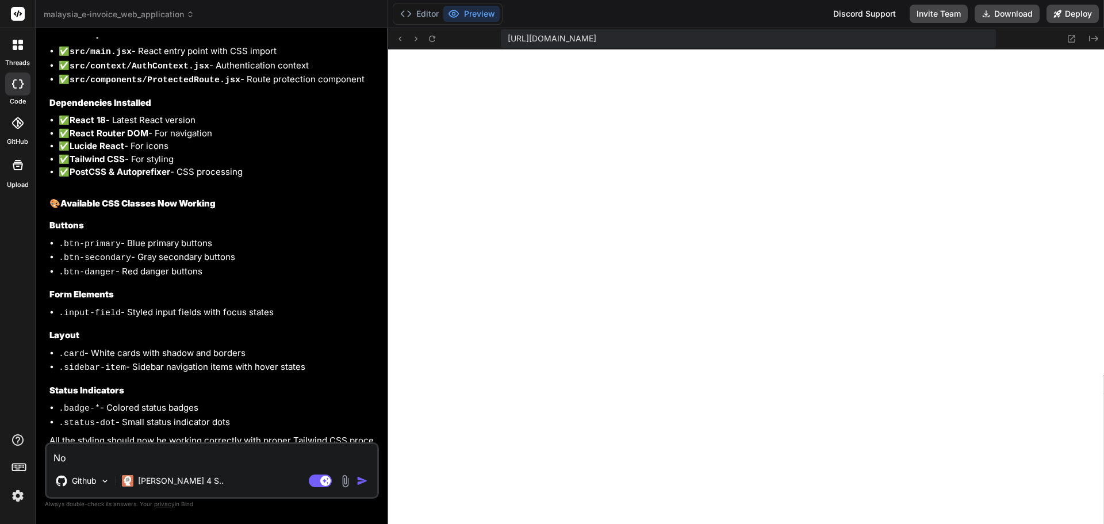
type textarea "Now"
type textarea "x"
type textarea "Now"
type textarea "x"
type textarea "Now m"
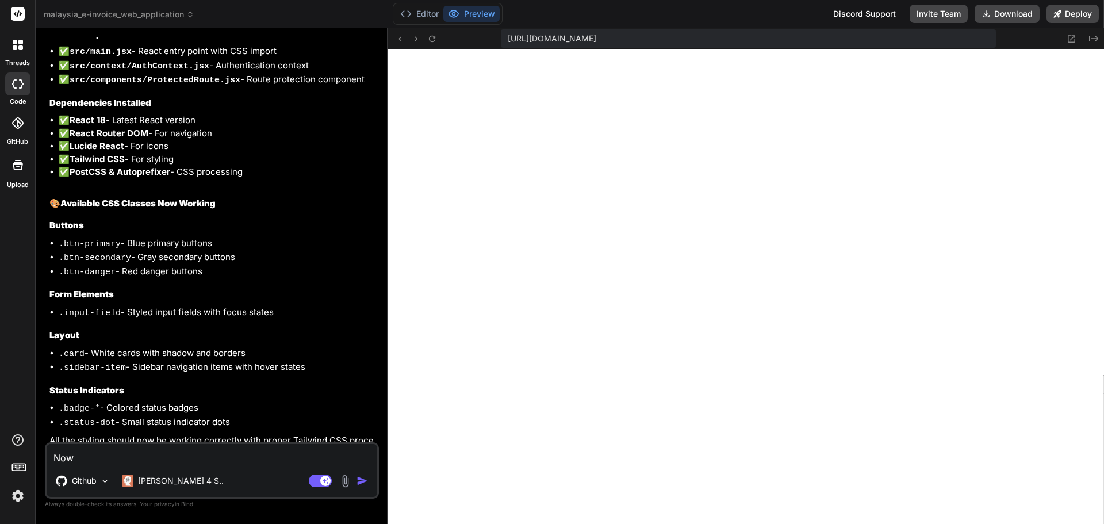
type textarea "x"
type textarea "Now ma"
type textarea "x"
type textarea "Now mak"
type textarea "x"
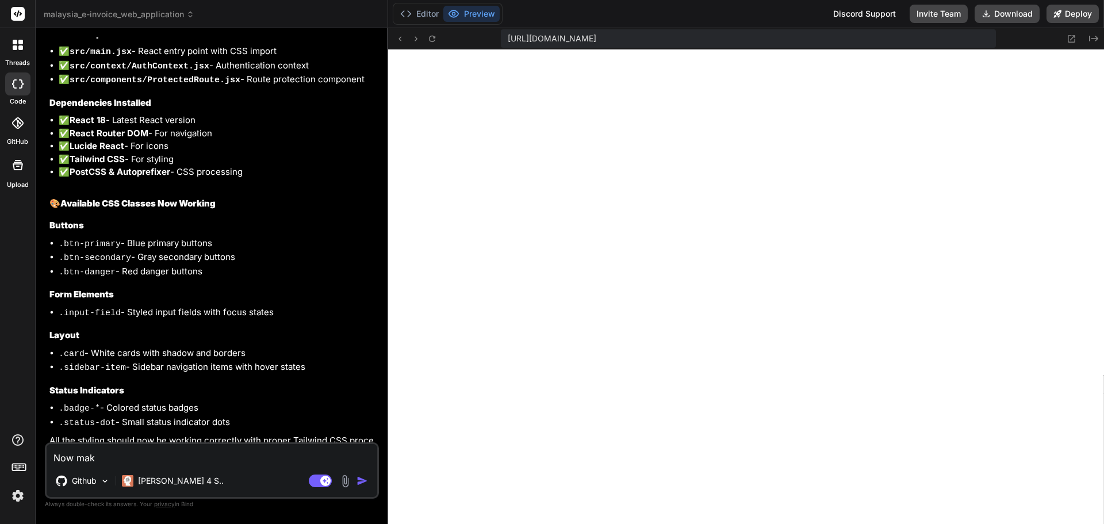
type textarea "Now make"
type textarea "x"
type textarea "Now make"
type textarea "x"
type textarea "Now make t"
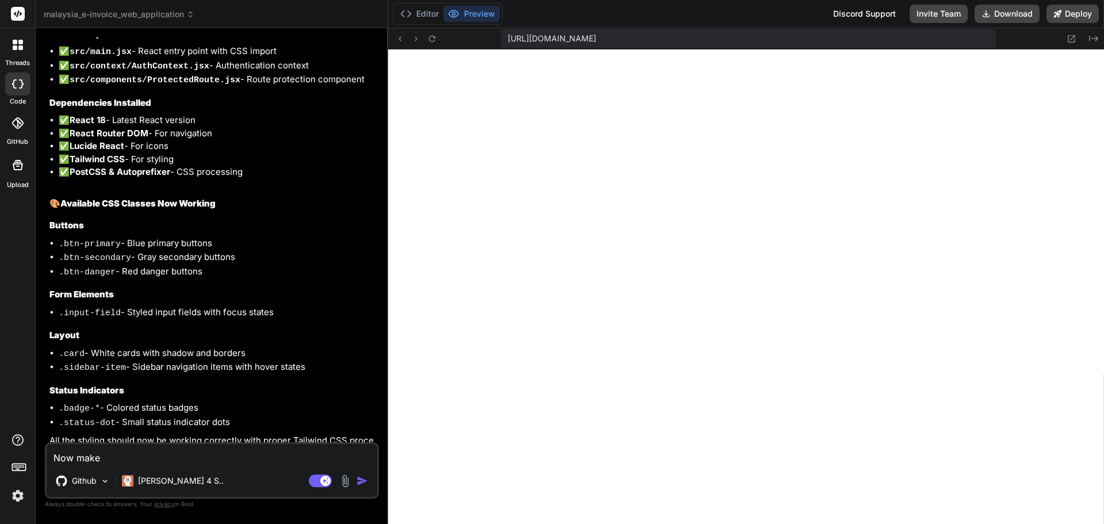
type textarea "x"
type textarea "Now make th"
type textarea "x"
type textarea "Now make the"
type textarea "x"
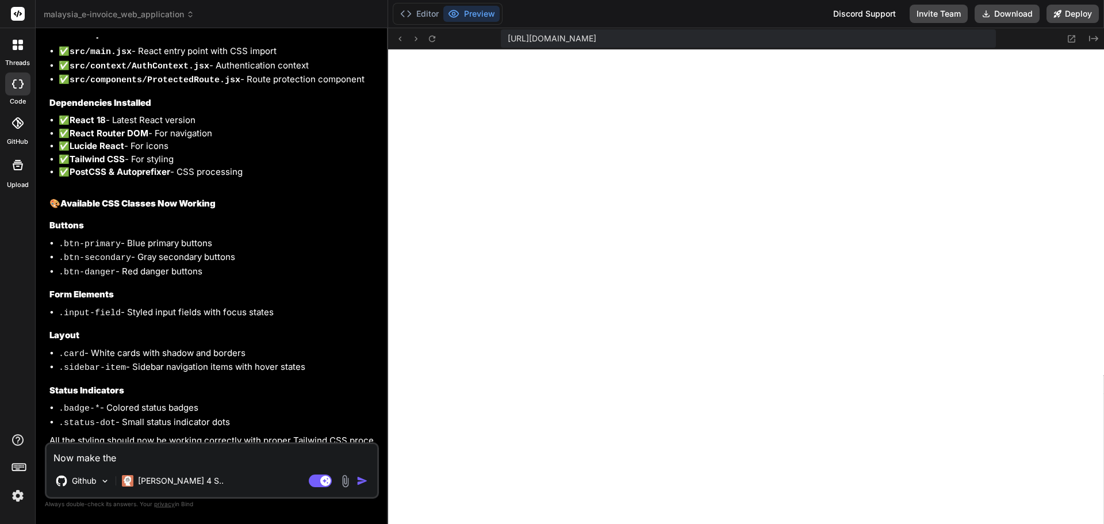
type textarea "Now make the"
type textarea "x"
type textarea "Now make the d"
type textarea "x"
type textarea "Now make the da"
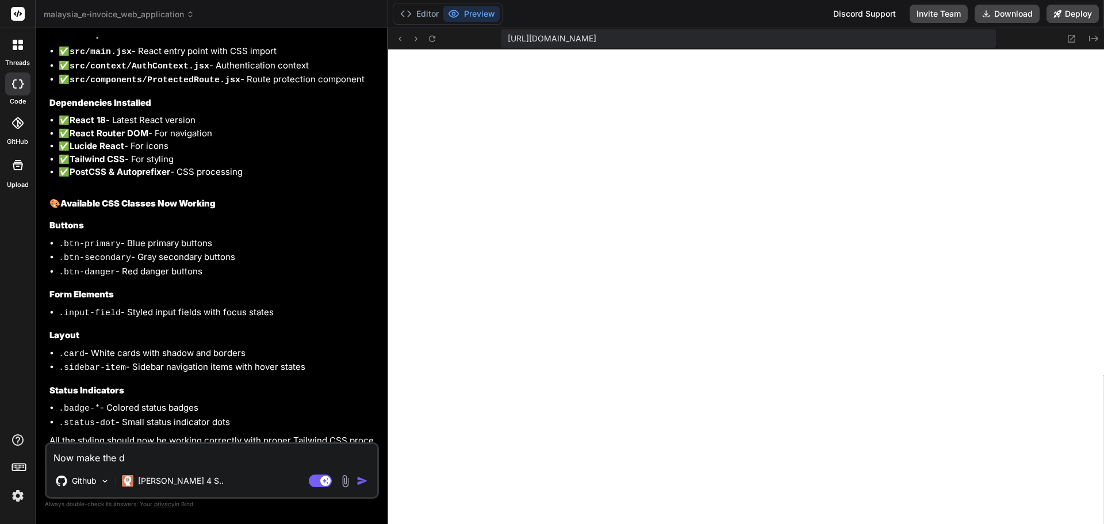
type textarea "x"
type textarea "Now make the das"
type textarea "x"
type textarea "Now make the dash"
type textarea "x"
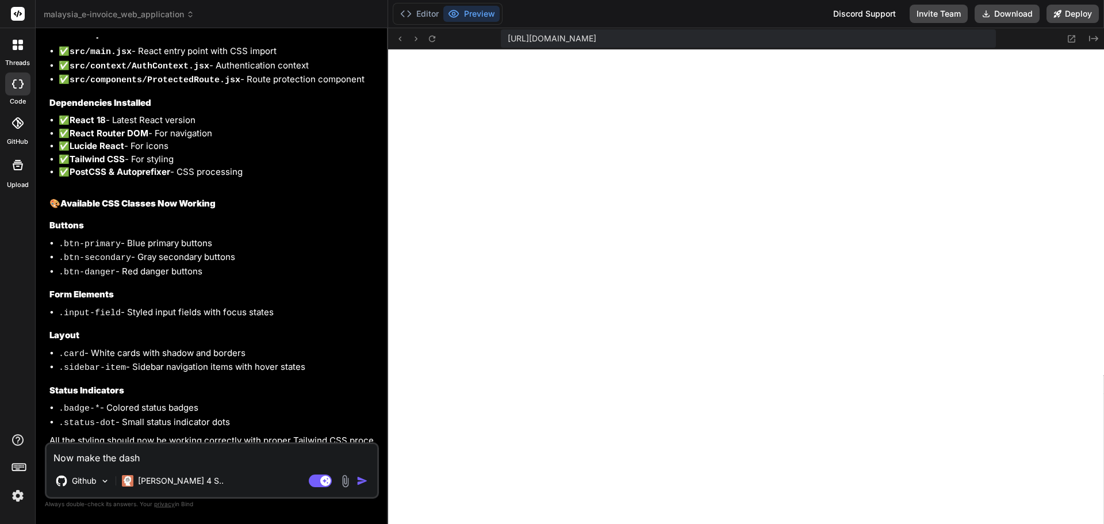
type textarea "Now make the dashb"
type textarea "x"
type textarea "Now make the dashbo"
type textarea "x"
type textarea "Now make the dashboa"
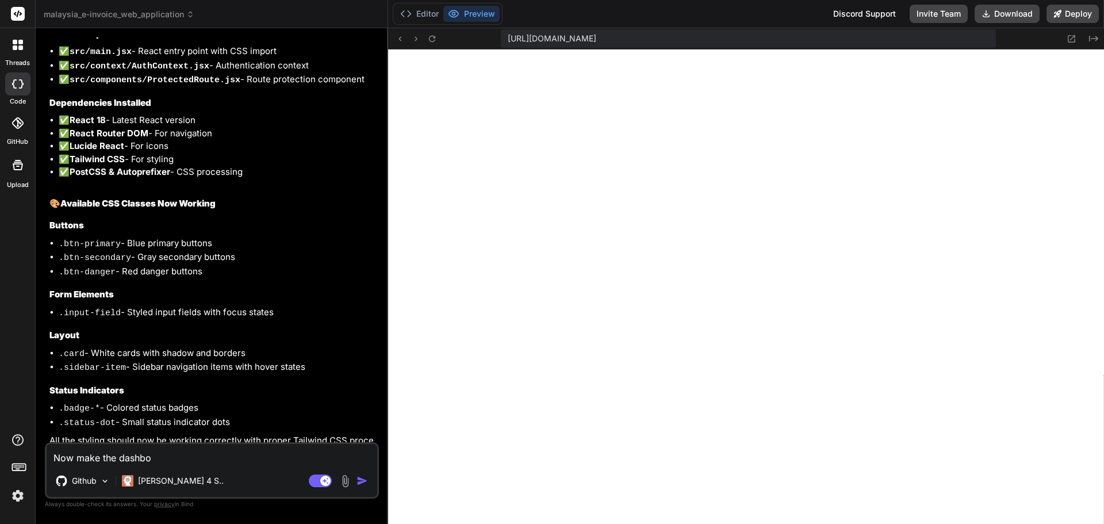
type textarea "x"
type textarea "Now make the dashboar"
type textarea "x"
type textarea "Now make the dashboard"
type textarea "x"
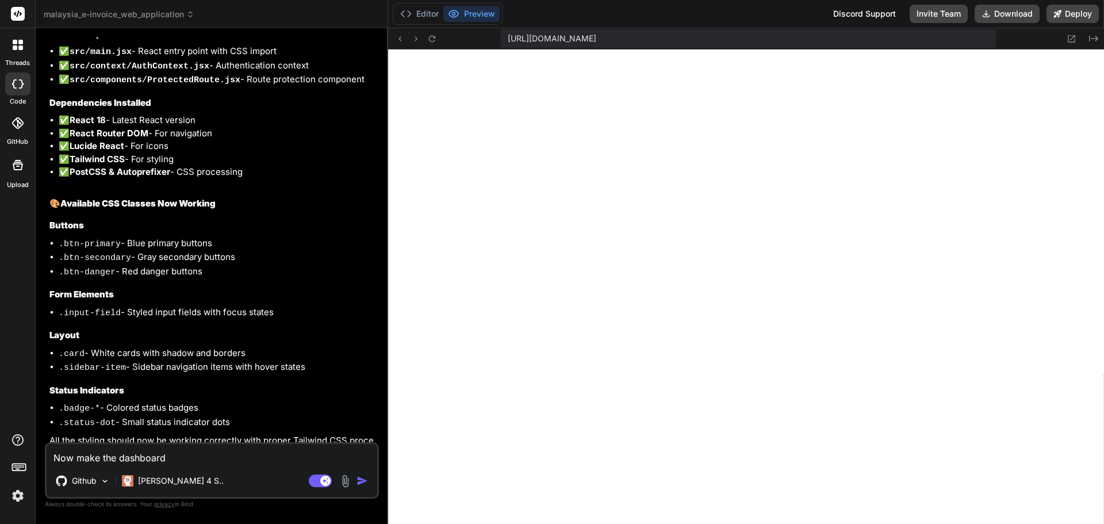
type textarea "Now make the dashboard"
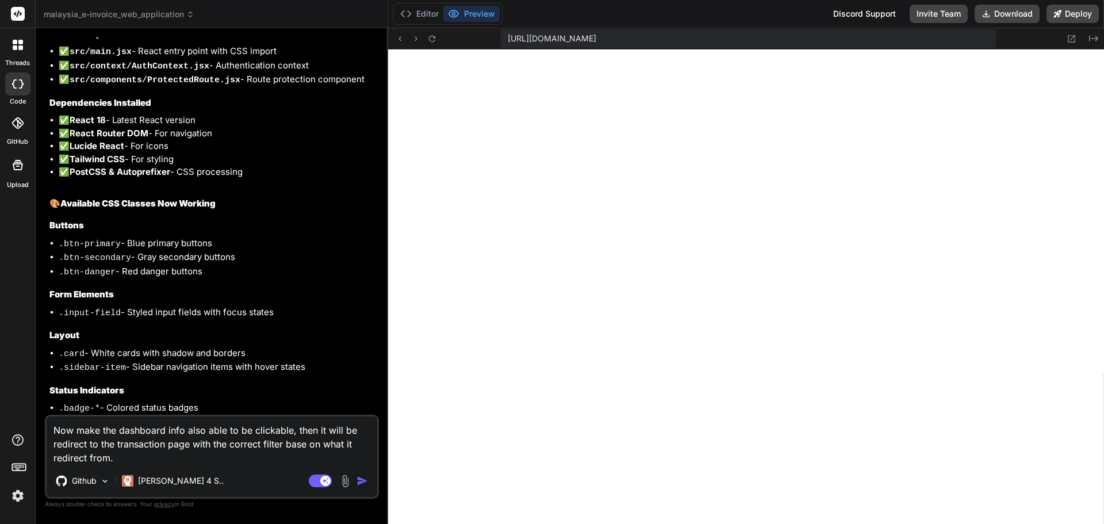
click at [178, 431] on textarea "Now make the dashboard info also able to be clickable, then it will be redirect…" at bounding box center [212, 440] width 331 height 48
click at [246, 444] on textarea "Now make the dashboard also able to be clickable, then it will be redirect to t…" at bounding box center [212, 440] width 331 height 48
click at [366, 482] on img "button" at bounding box center [363, 481] width 12 height 12
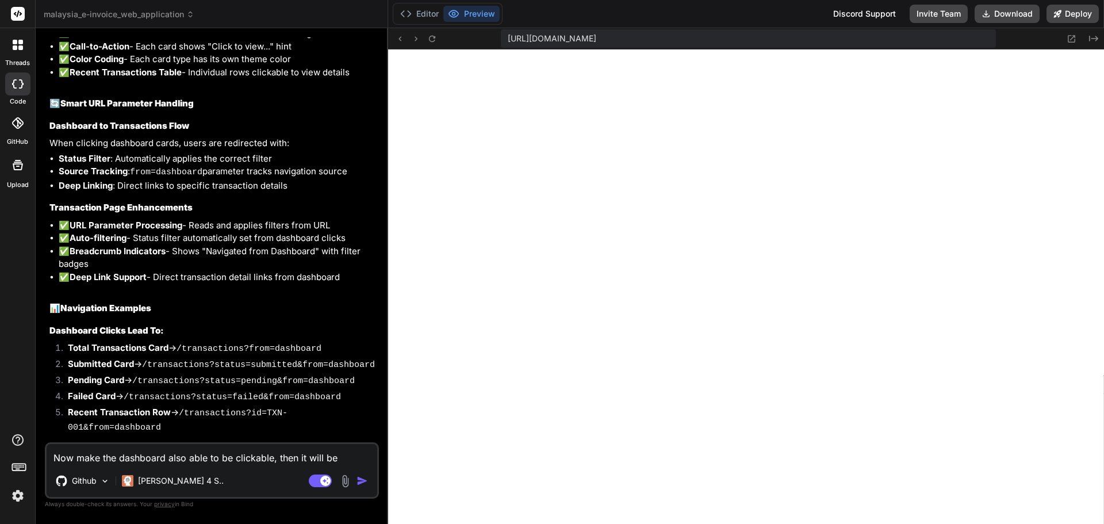
scroll to position [6297, 0]
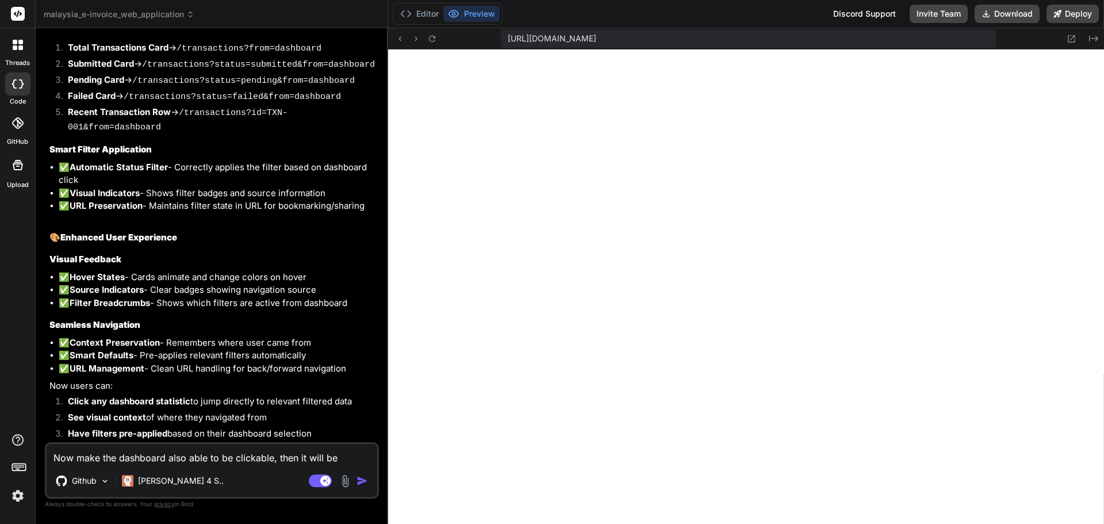
click at [193, 462] on textarea "Now make the dashboard also able to be clickable, then it will be redirect to t…" at bounding box center [212, 454] width 331 height 21
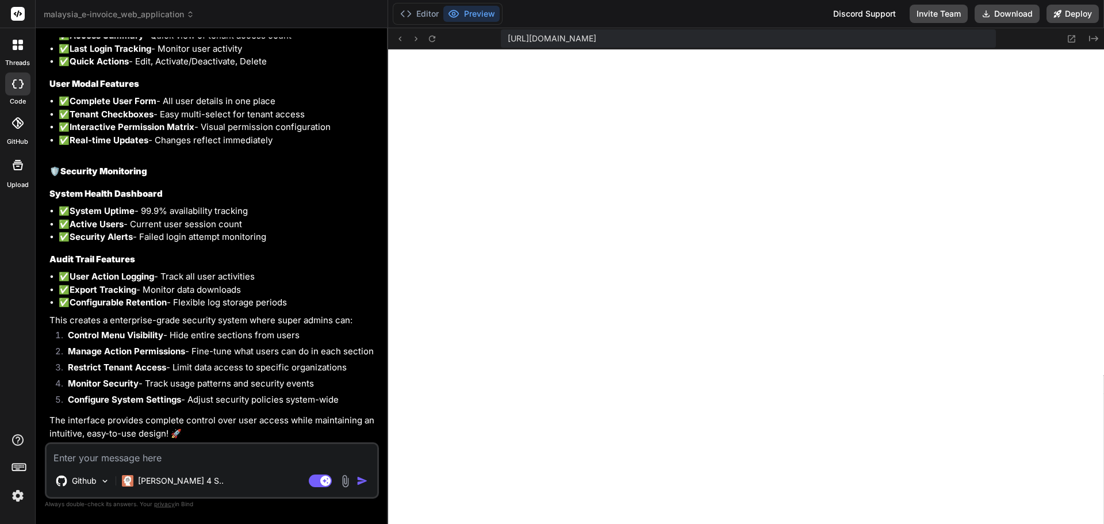
scroll to position [7922, 0]
click at [257, 454] on textarea at bounding box center [212, 454] width 331 height 21
click at [225, 454] on textarea "The CSS is corrupt already" at bounding box center [212, 454] width 331 height 21
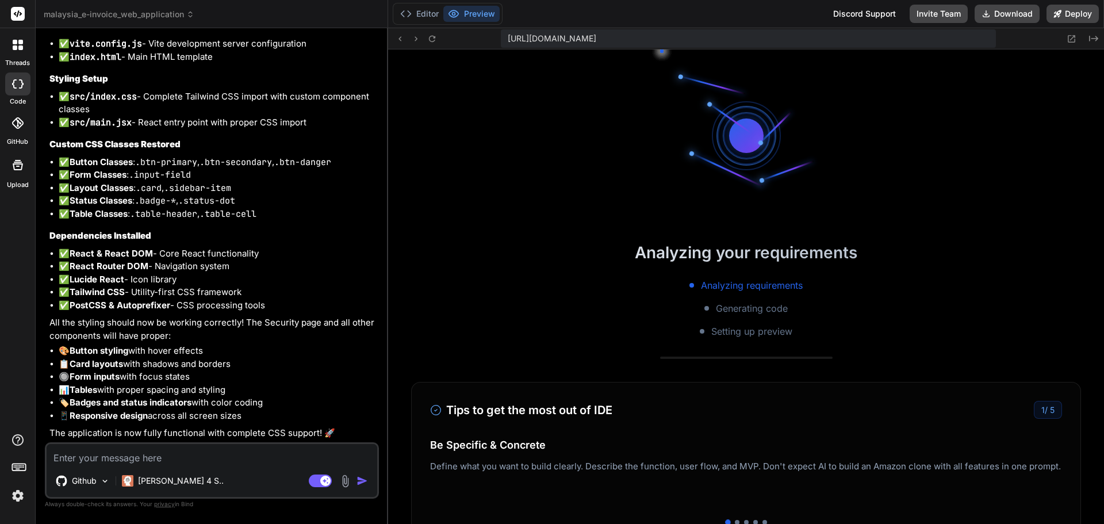
scroll to position [2557, 0]
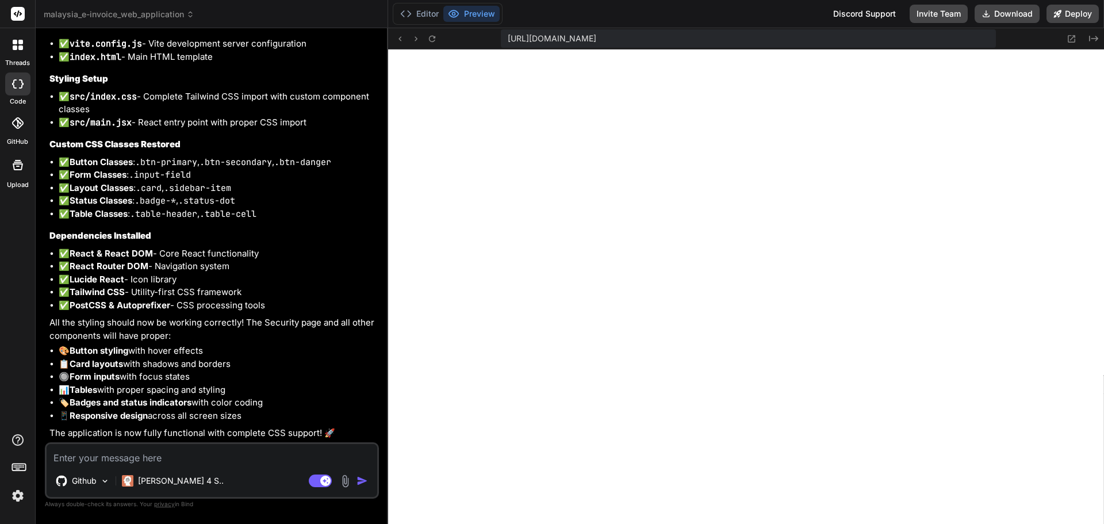
click at [169, 461] on textarea at bounding box center [212, 454] width 331 height 21
paste textarea "[plugin:vite:import-analysis] Failed to resolve import "./pages/Reports" from "…"
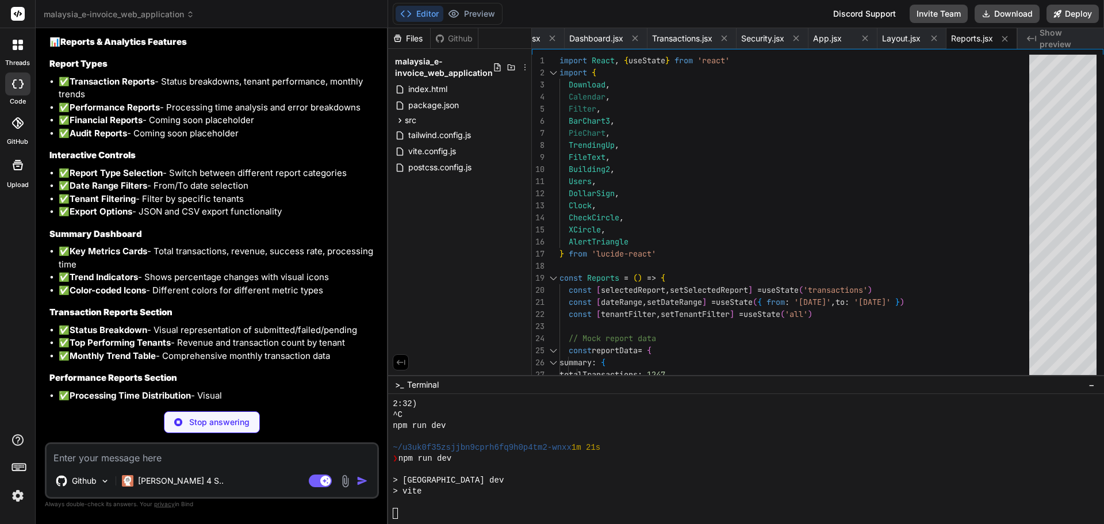
scroll to position [9753, 0]
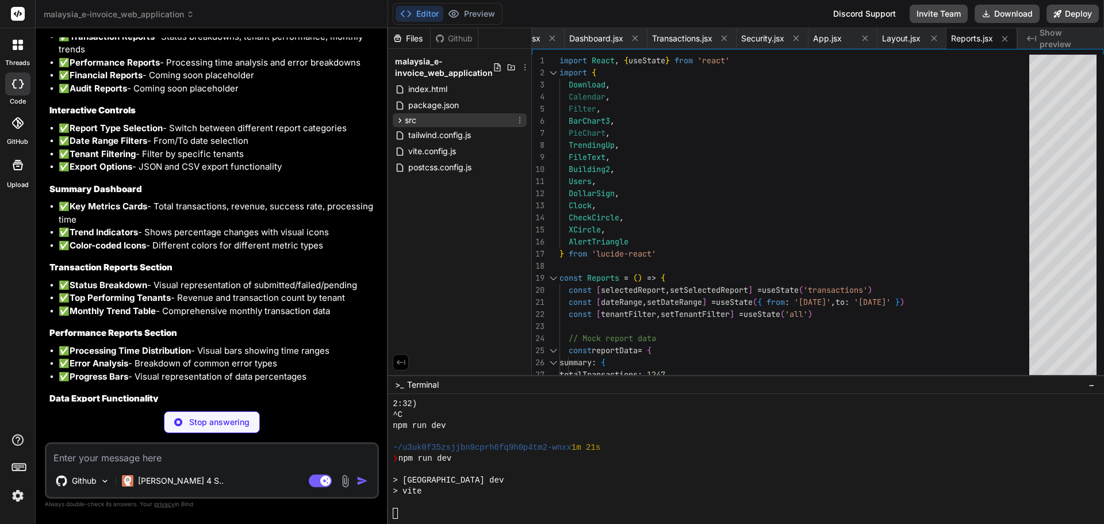
click at [400, 118] on icon at bounding box center [400, 121] width 10 height 10
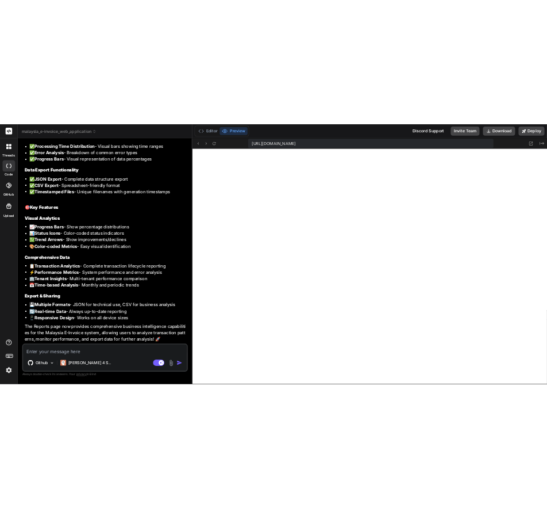
scroll to position [10104, 0]
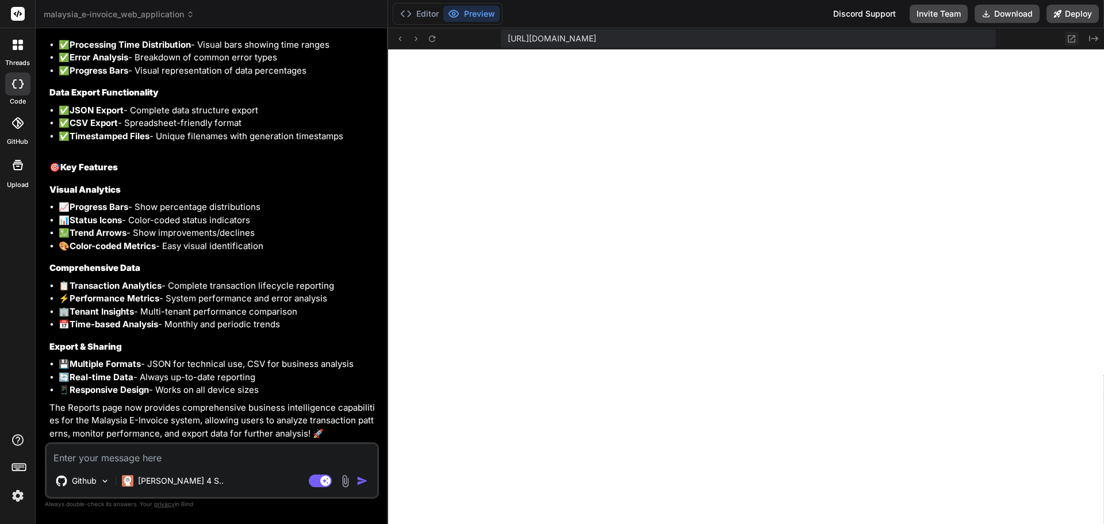
click at [1074, 39] on icon at bounding box center [1072, 39] width 10 height 10
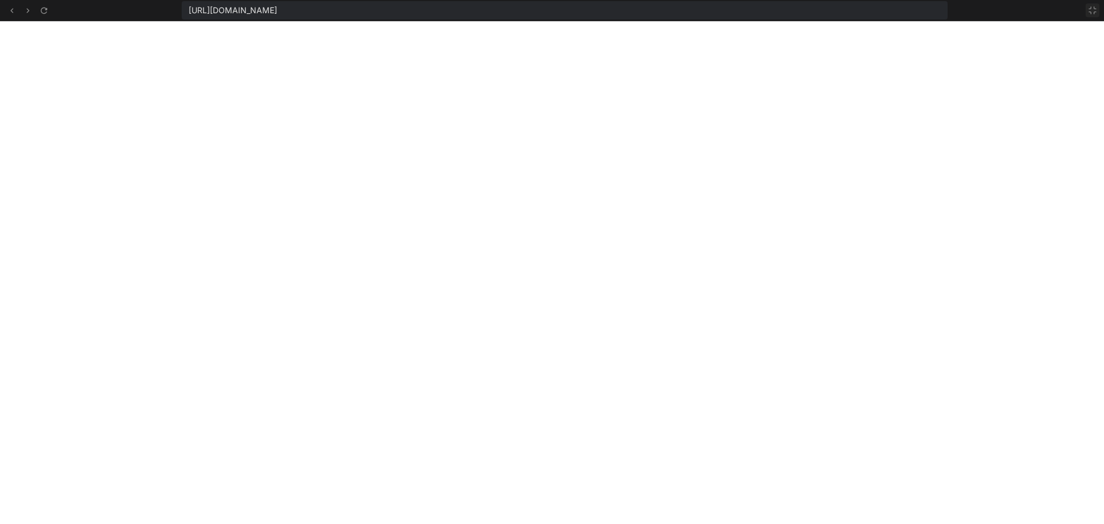
click at [1088, 16] on button at bounding box center [1093, 10] width 14 height 14
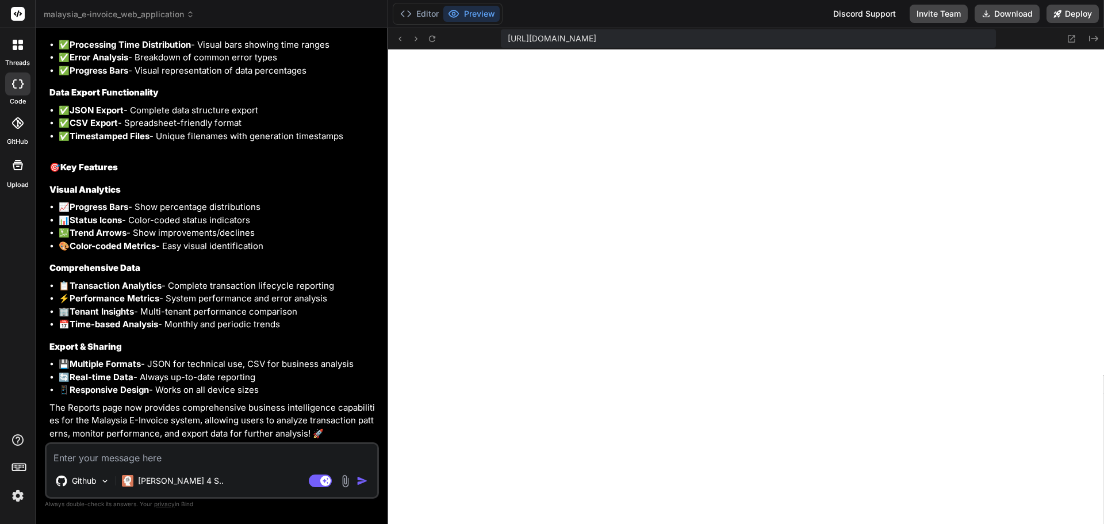
click at [176, 455] on textarea at bounding box center [212, 454] width 331 height 21
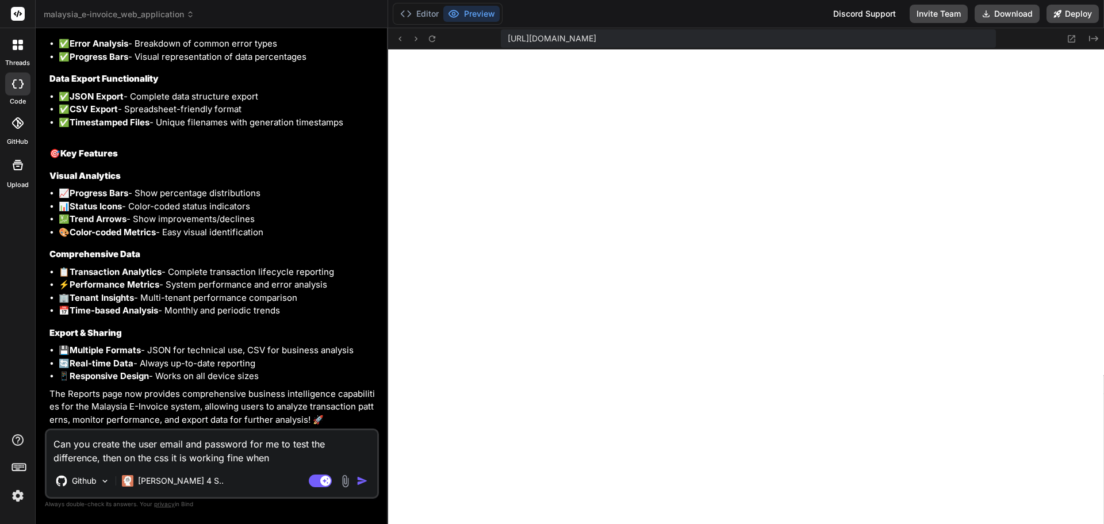
click at [288, 453] on textarea "Can you create the user email and password for me to test the difference, then …" at bounding box center [212, 447] width 331 height 35
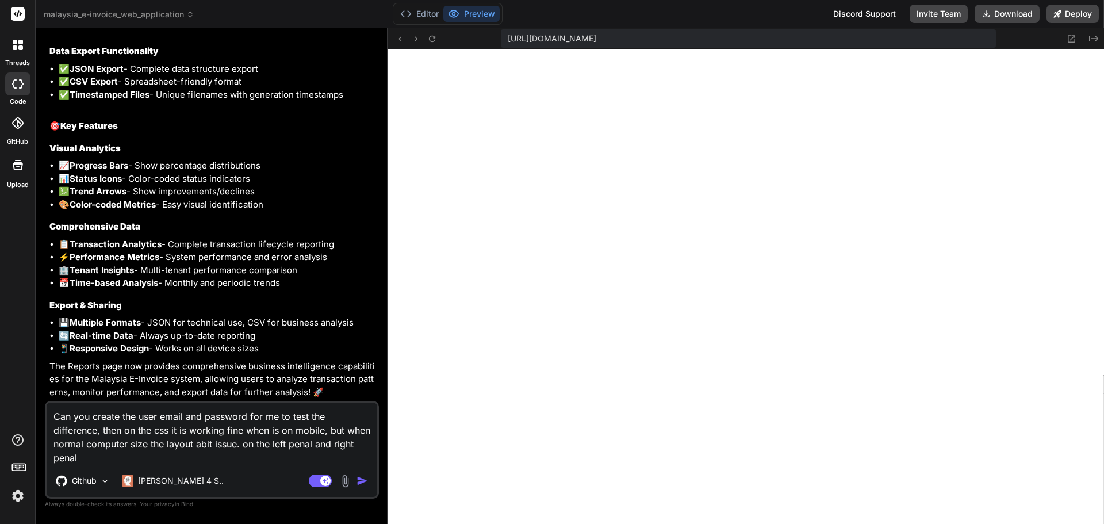
click at [344, 481] on img at bounding box center [345, 480] width 13 height 13
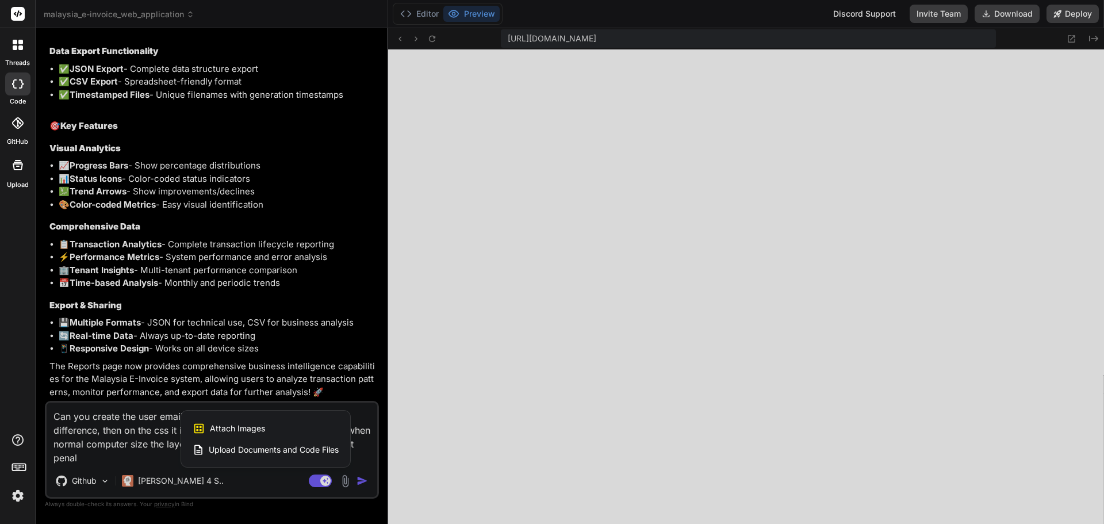
click at [282, 425] on div "Attach Images Image attachments are only supported in Claude and Gemini models." at bounding box center [266, 428] width 146 height 22
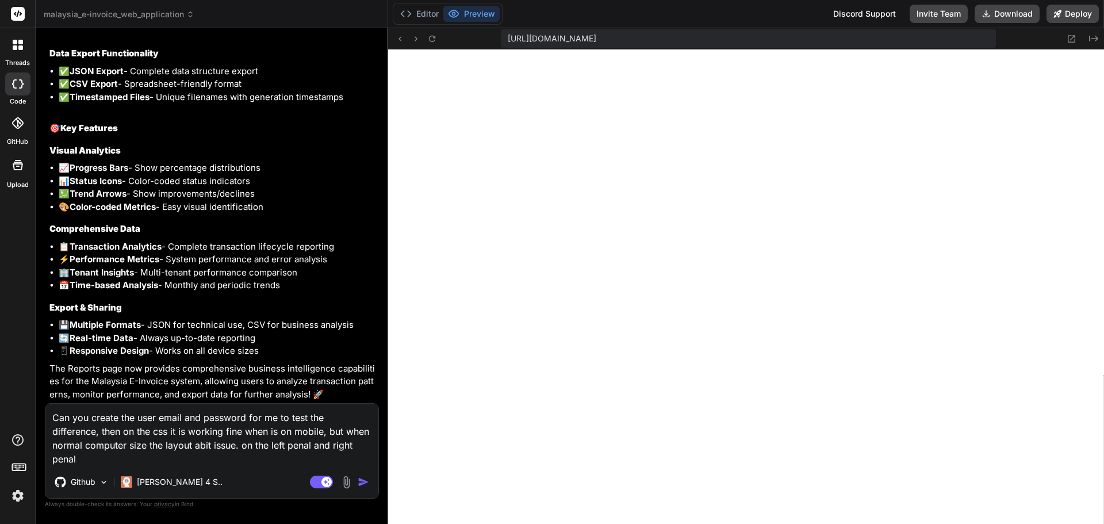
click at [343, 482] on img at bounding box center [346, 482] width 13 height 13
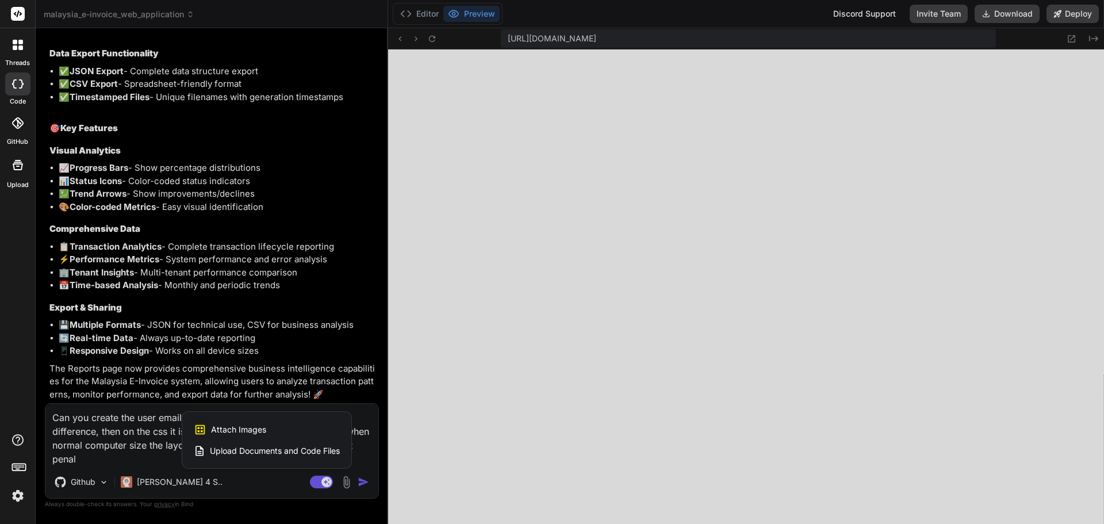
click at [279, 428] on div "Attach Images Image attachments are only supported in Claude and Gemini models." at bounding box center [267, 430] width 146 height 22
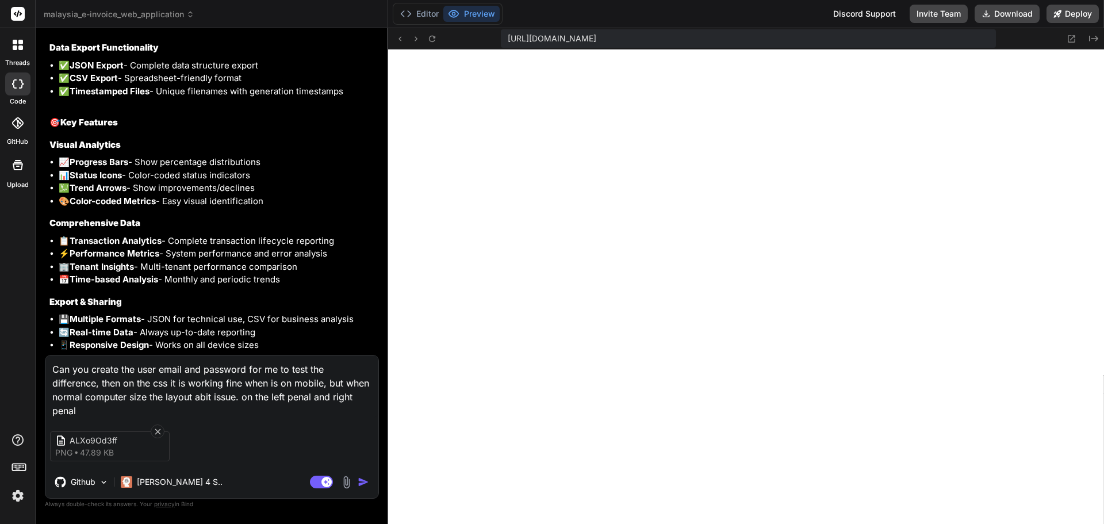
click at [366, 481] on img "button" at bounding box center [364, 482] width 12 height 12
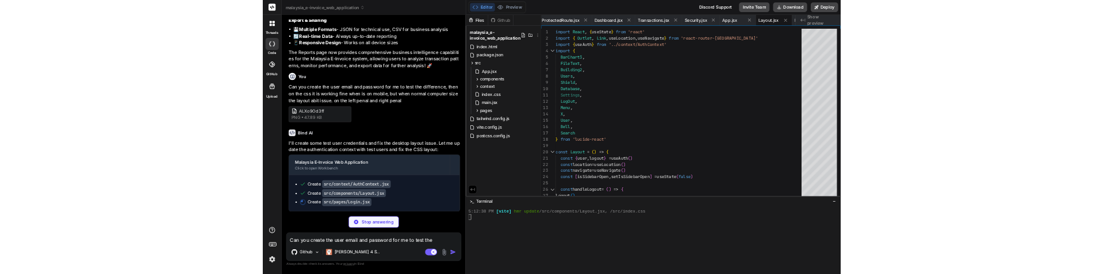
scroll to position [2895, 0]
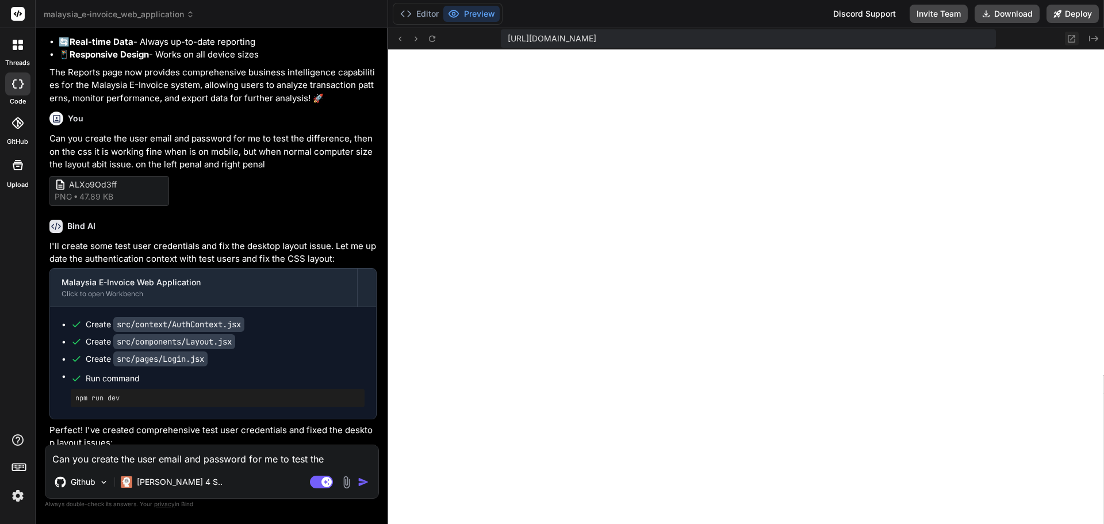
click at [1066, 40] on button at bounding box center [1072, 39] width 14 height 14
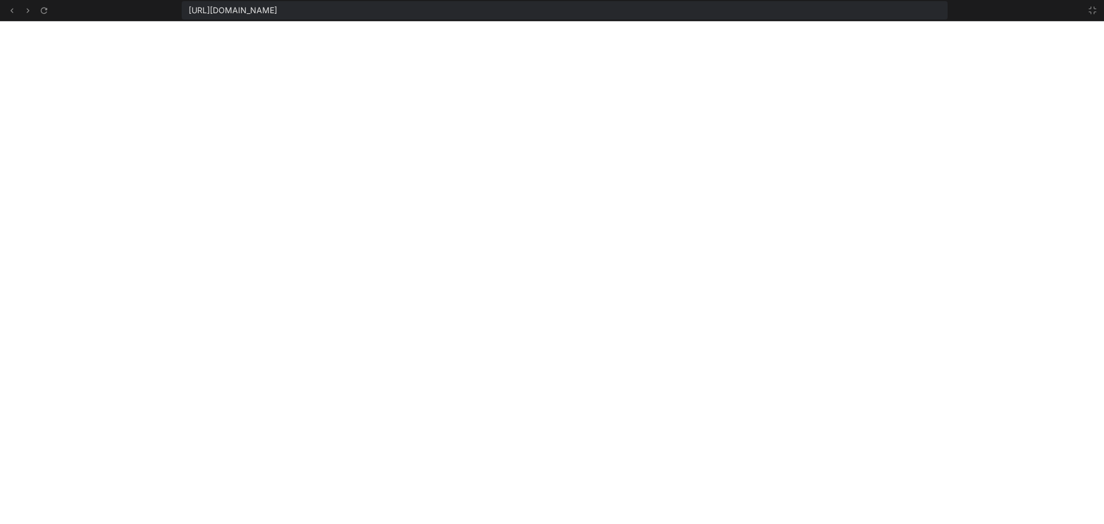
scroll to position [10394, 0]
click at [1091, 13] on icon at bounding box center [1092, 10] width 9 height 9
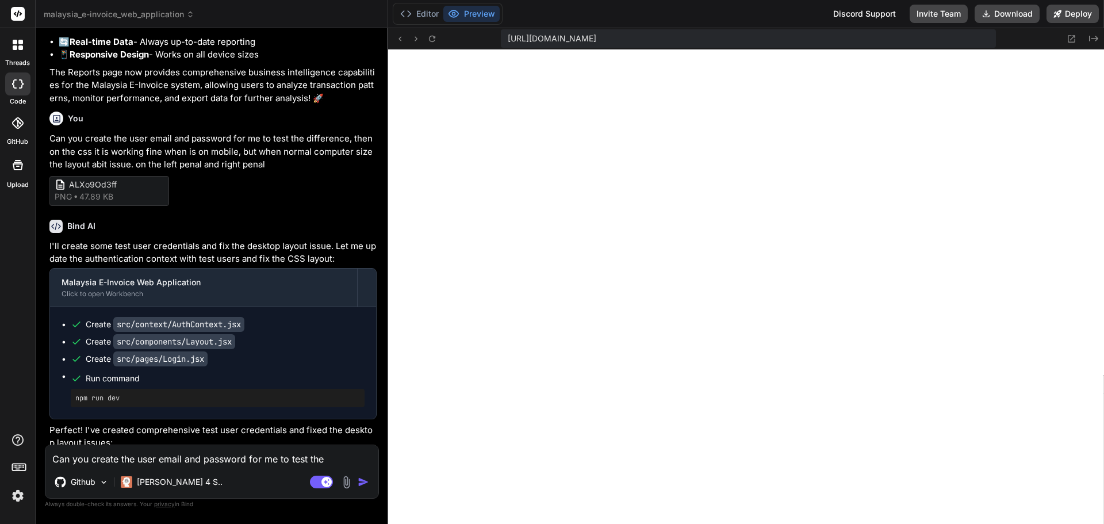
click at [347, 487] on img at bounding box center [346, 482] width 13 height 13
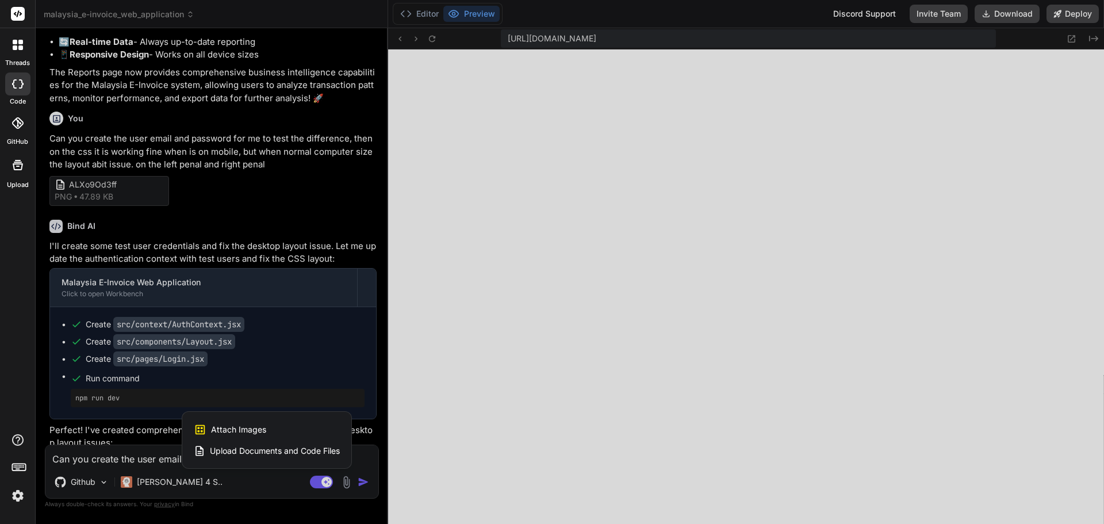
click at [260, 424] on span "Attach Images" at bounding box center [238, 430] width 55 height 12
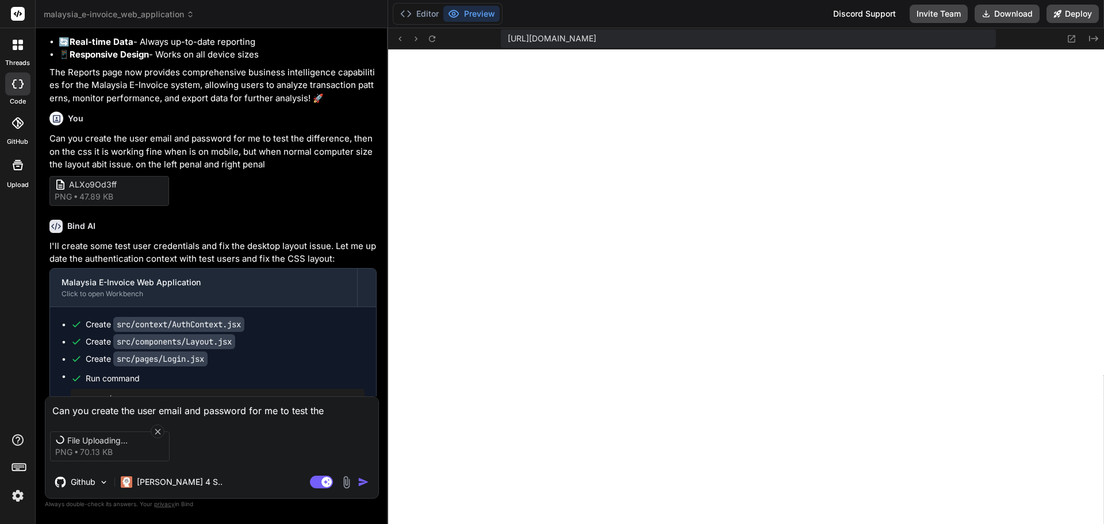
click at [218, 407] on textarea "Can you create the user email and password for me to test the difference, then …" at bounding box center [211, 407] width 333 height 21
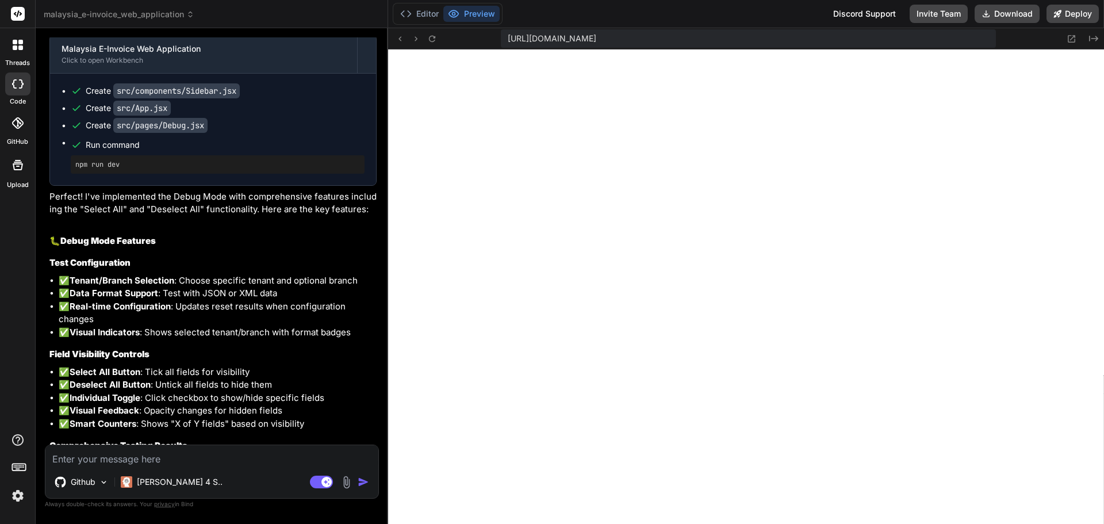
scroll to position [0, 0]
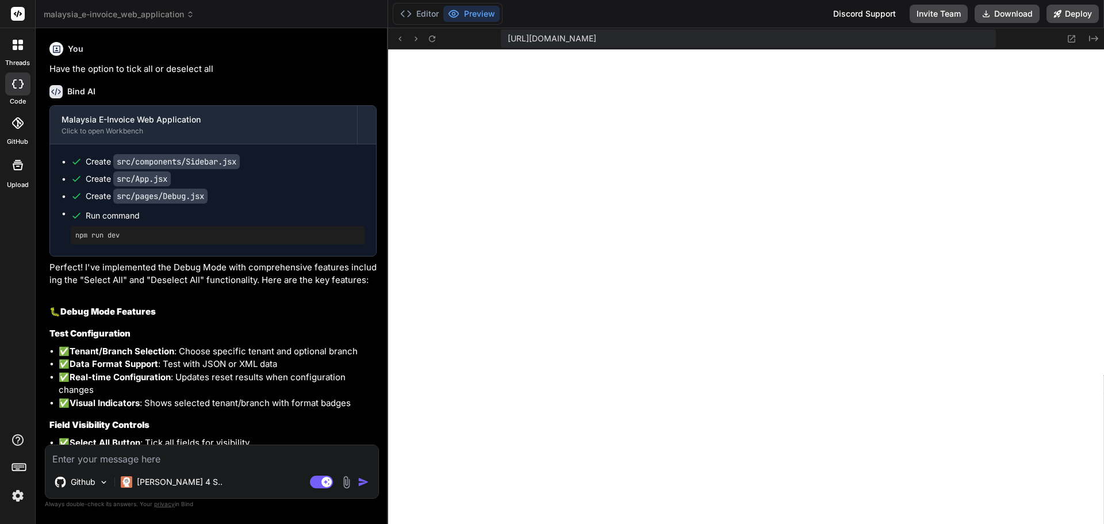
click at [235, 457] on textarea at bounding box center [211, 455] width 333 height 21
click at [216, 459] on textarea at bounding box center [211, 455] width 333 height 21
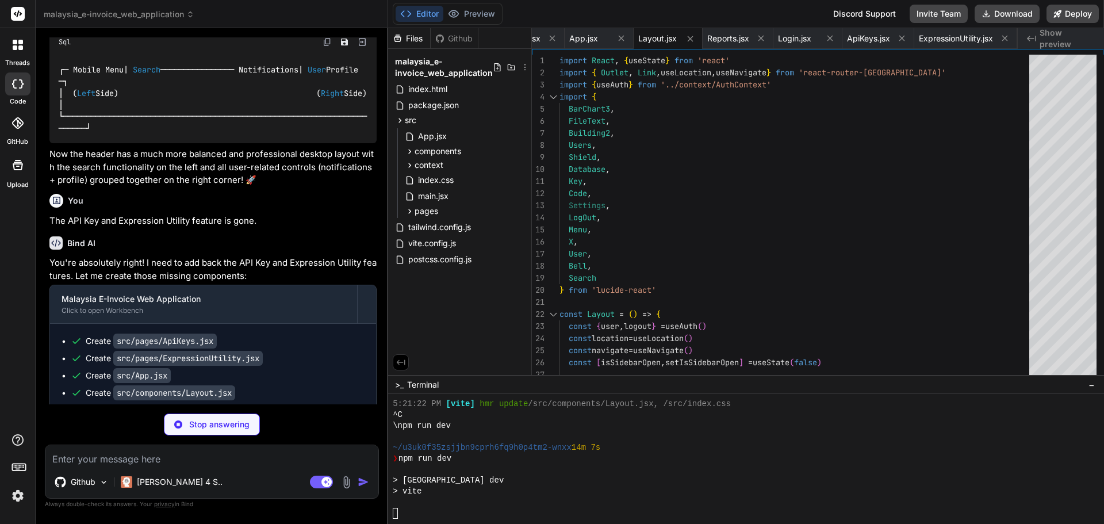
scroll to position [3081, 0]
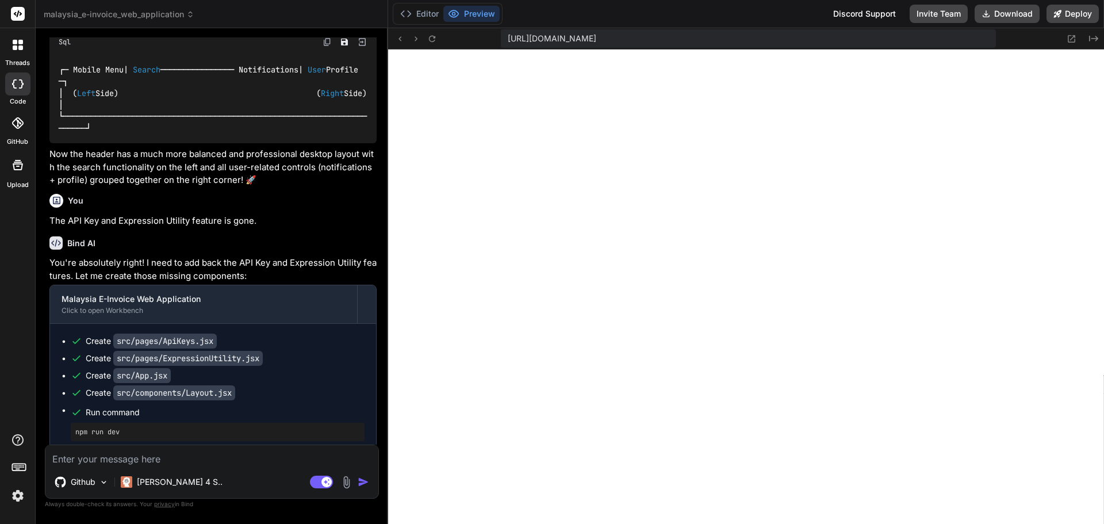
click at [339, 477] on div "Agent Mode. When this toggle is activated, AI automatically makes decisions, re…" at bounding box center [341, 482] width 66 height 14
click at [342, 479] on img at bounding box center [346, 482] width 13 height 13
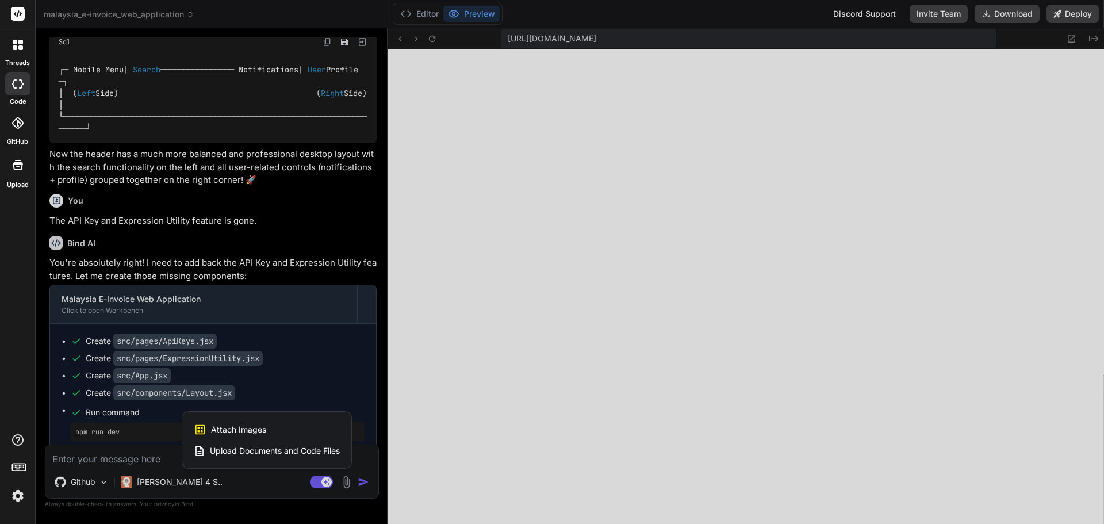
click at [243, 422] on div "Attach Images Image attachments are only supported in Claude and Gemini models." at bounding box center [267, 430] width 146 height 22
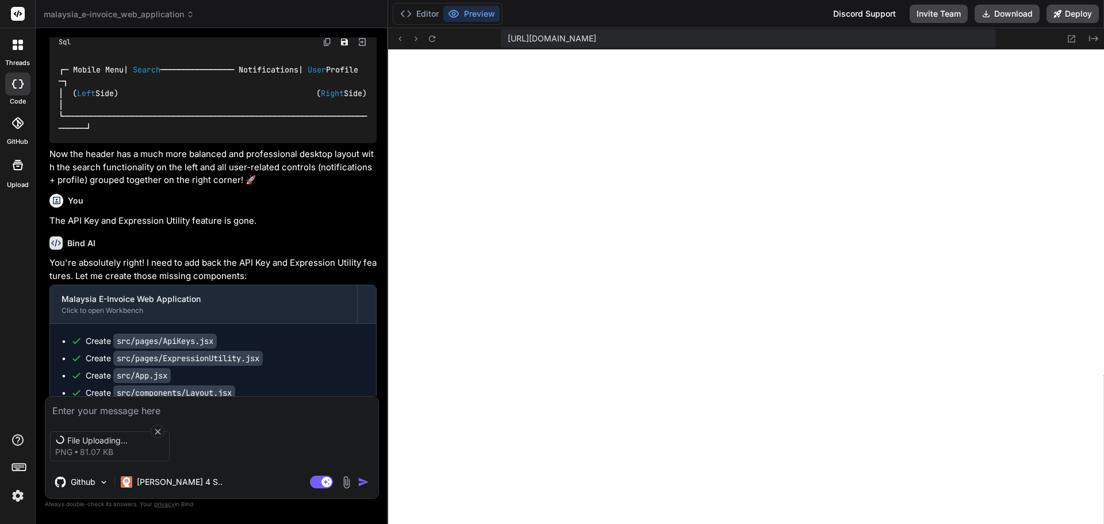
click at [112, 422] on div "File Uploading... png 81.07 KB" at bounding box center [211, 446] width 333 height 48
click at [110, 412] on textarea at bounding box center [211, 407] width 333 height 21
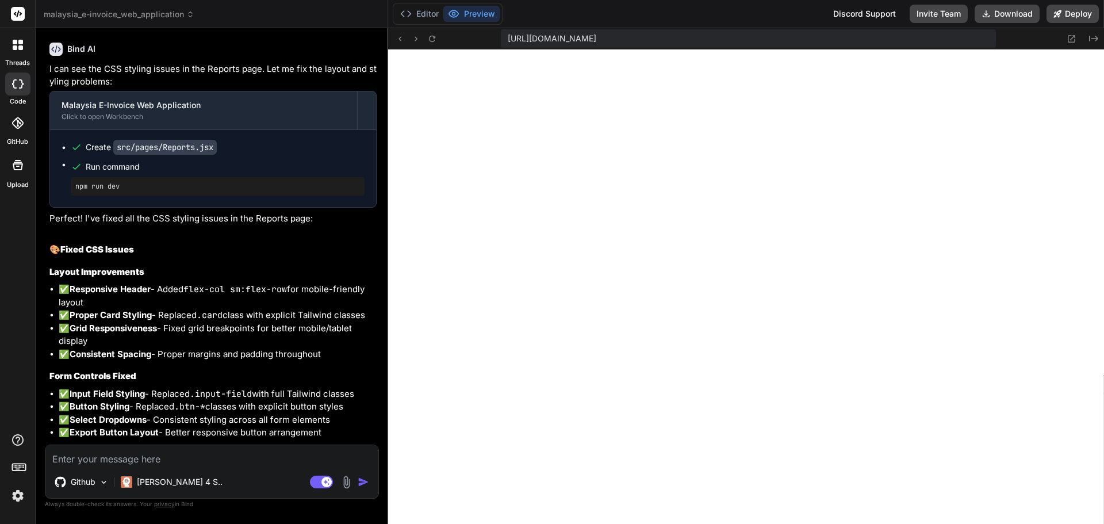
scroll to position [13705, 0]
click at [218, 464] on textarea at bounding box center [211, 455] width 333 height 21
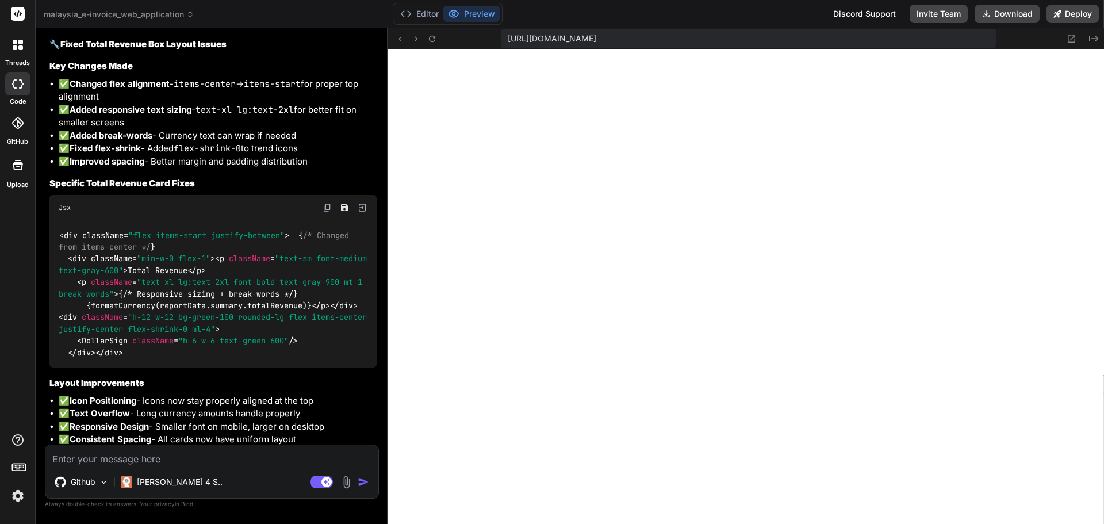
scroll to position [15008, 0]
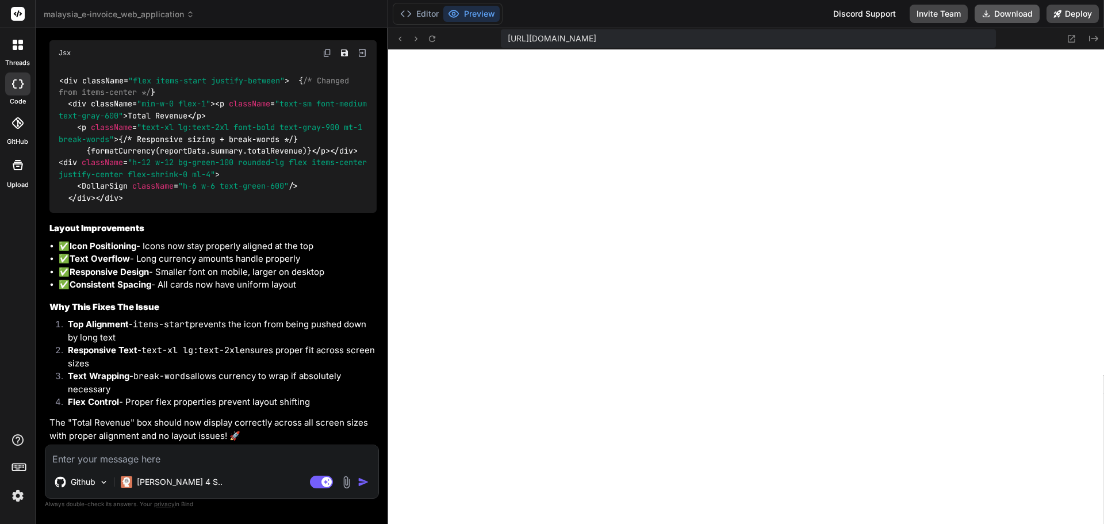
click at [991, 15] on button "Download" at bounding box center [1007, 14] width 65 height 18
click at [420, 17] on button "Editor" at bounding box center [420, 14] width 48 height 16
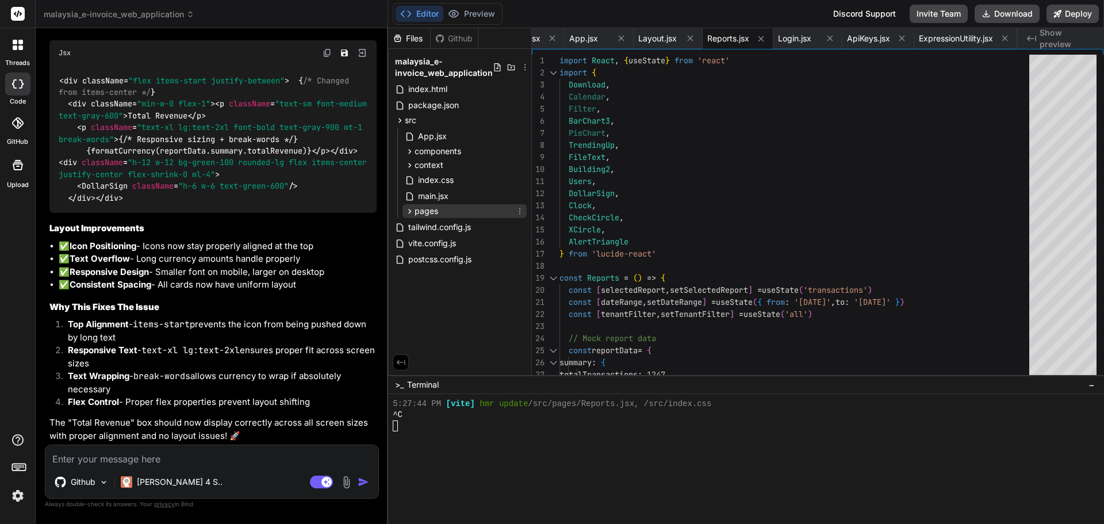
click at [408, 213] on icon at bounding box center [410, 211] width 10 height 10
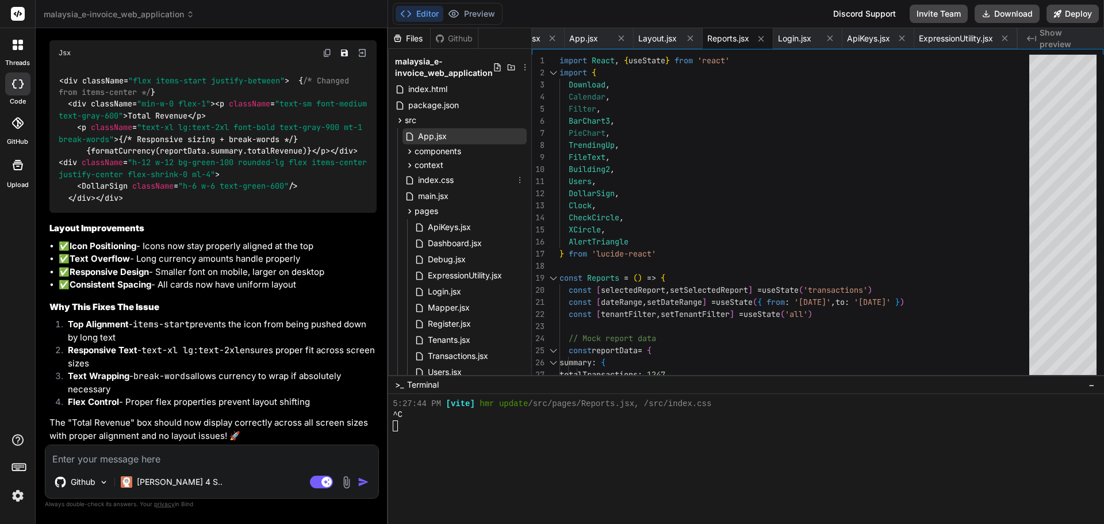
scroll to position [1, 0]
click at [407, 147] on icon at bounding box center [410, 151] width 10 height 10
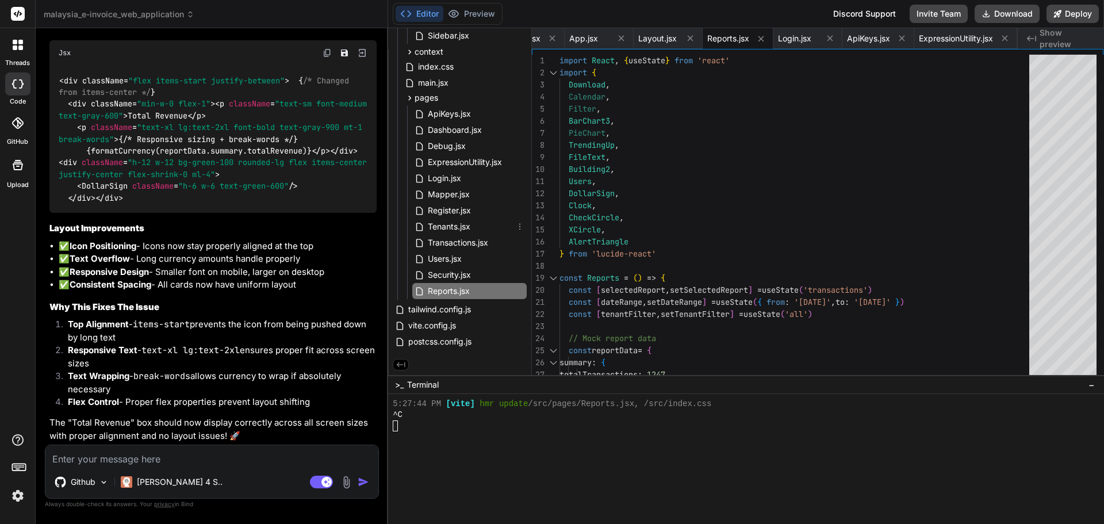
scroll to position [0, 0]
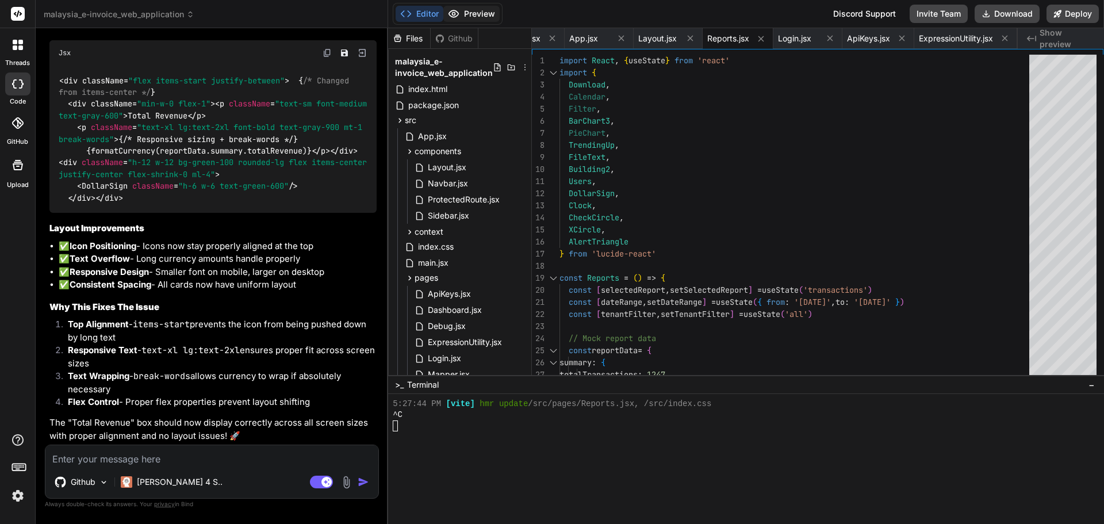
click at [463, 16] on button "Preview" at bounding box center [471, 14] width 56 height 16
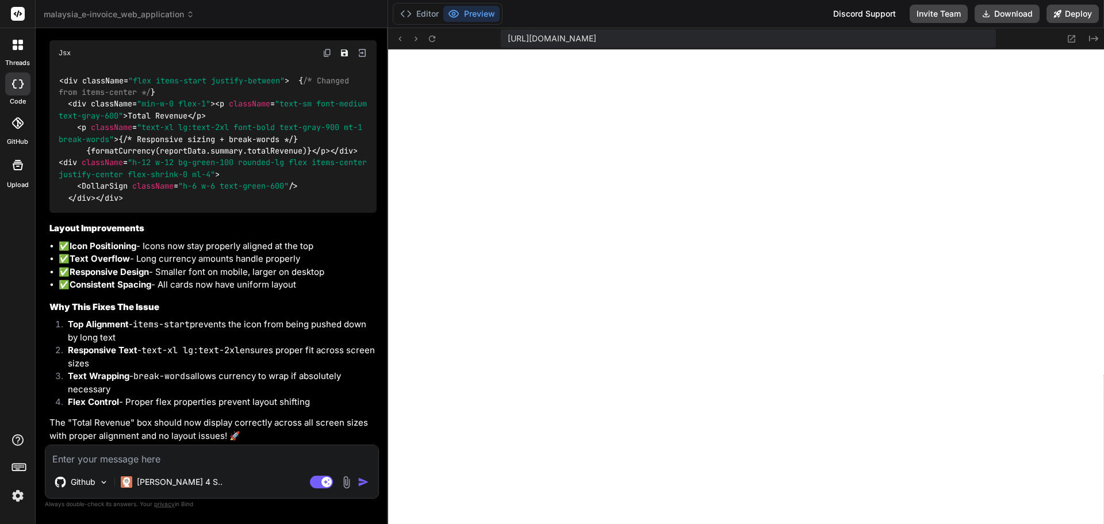
click at [229, 464] on textarea at bounding box center [211, 455] width 333 height 21
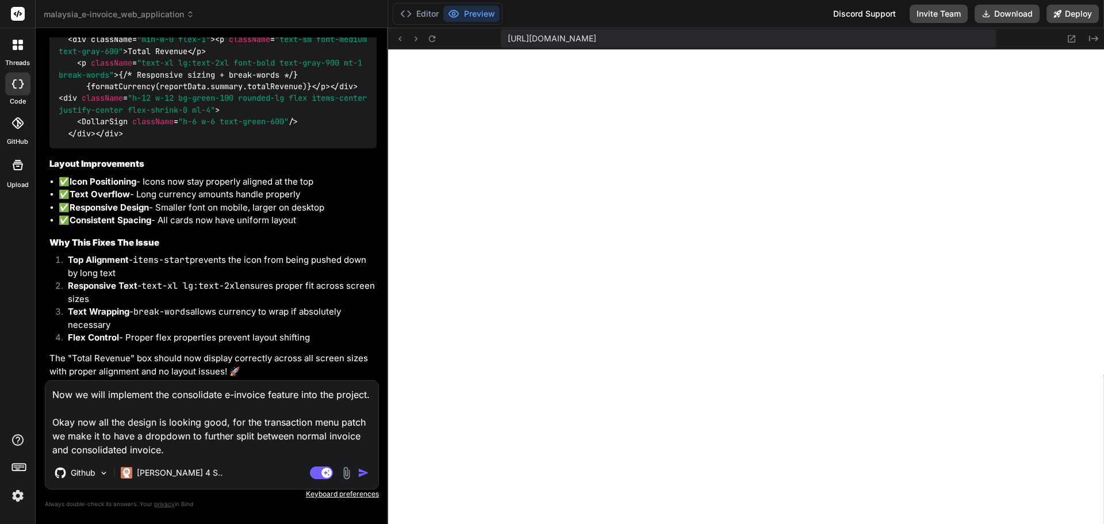
click at [128, 451] on textarea "Now we will implement the consolidate e-invoice feature into the project. Okay …" at bounding box center [211, 419] width 333 height 76
click at [326, 435] on textarea "Now we will implement the consolidate e-invoice feature into the project. Okay …" at bounding box center [211, 419] width 333 height 76
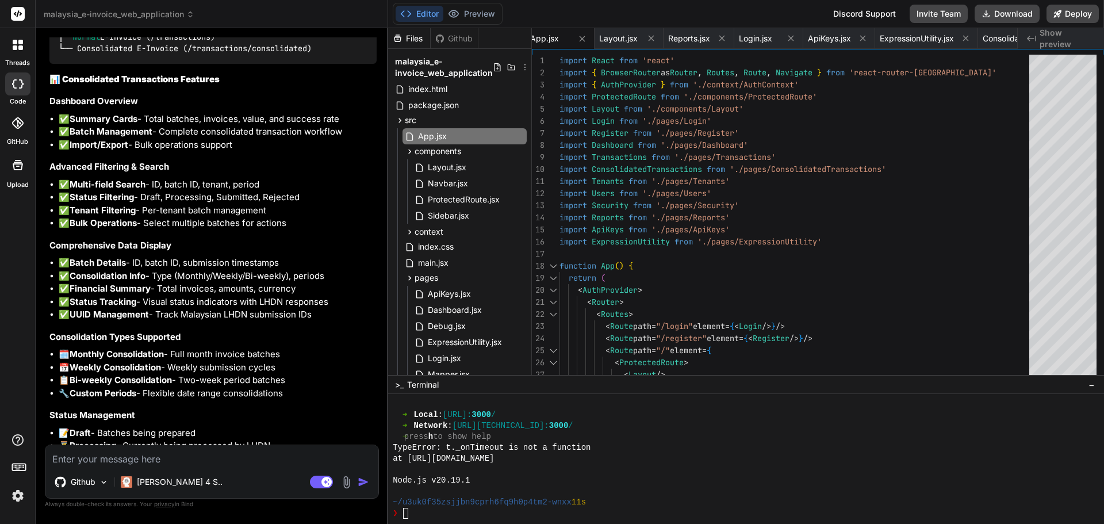
scroll to position [15826, 0]
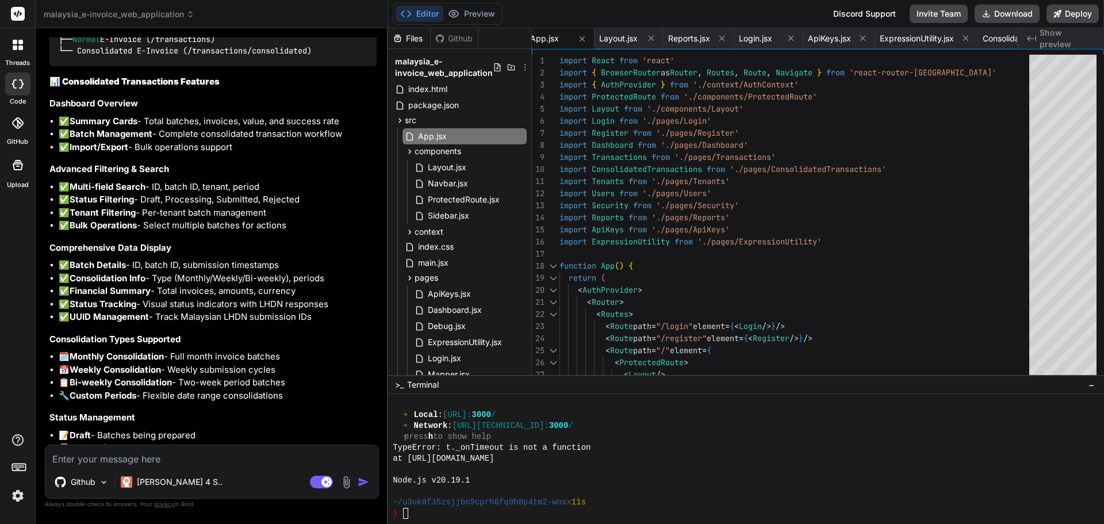
click at [465, 513] on div "❯" at bounding box center [741, 513] width 696 height 11
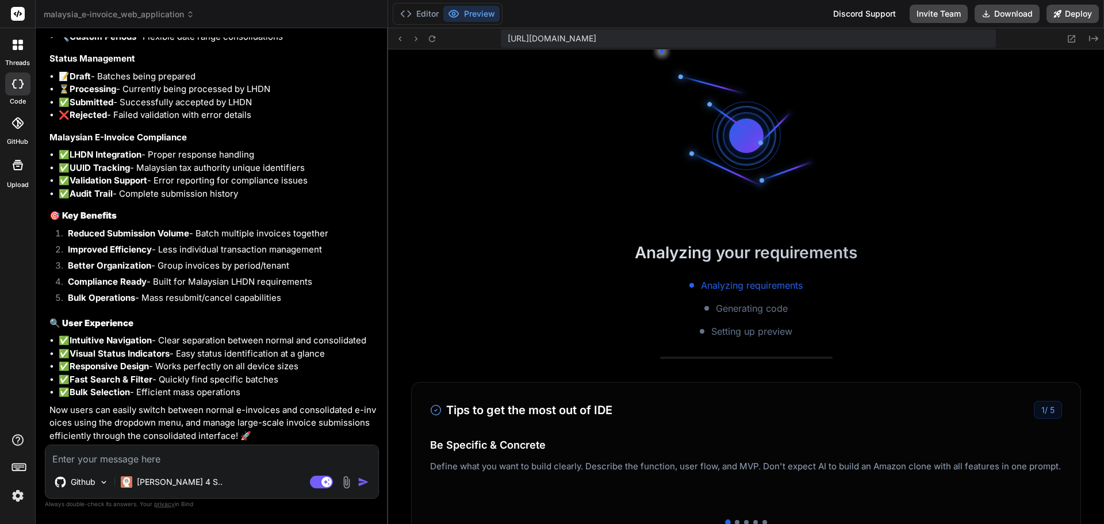
scroll to position [3638, 0]
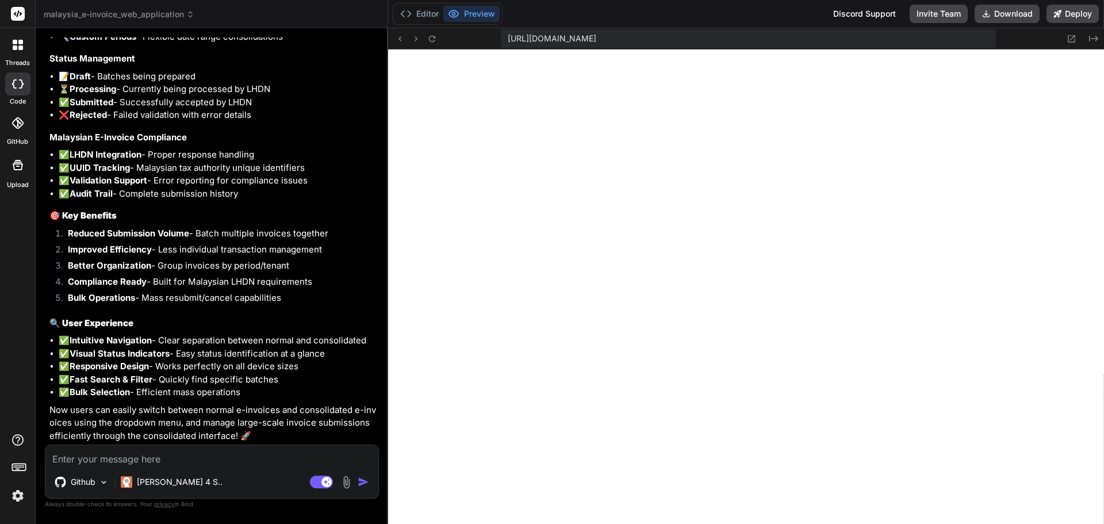
click at [347, 485] on img at bounding box center [346, 482] width 13 height 13
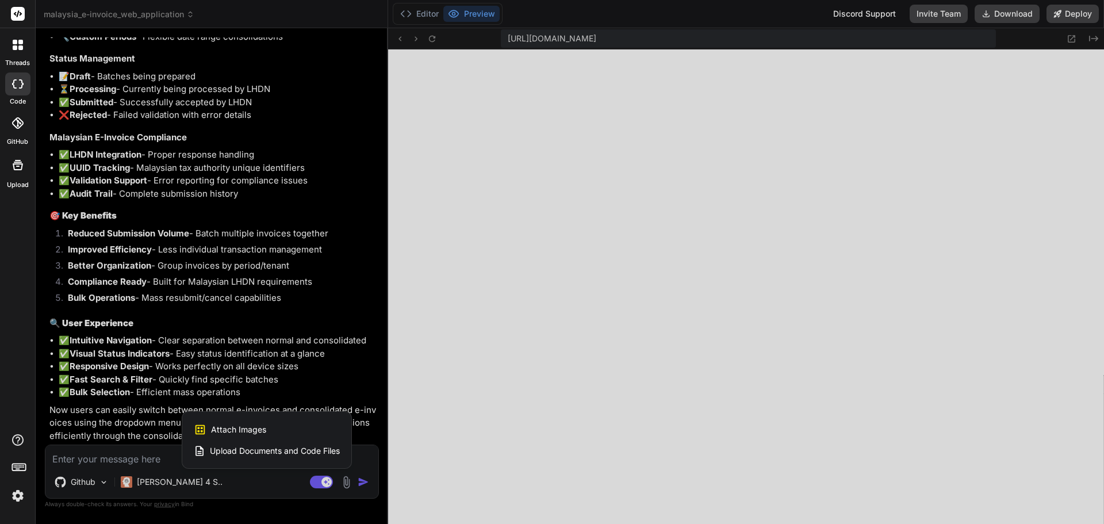
click at [298, 424] on div "Attach Images Image attachments are only supported in Claude and Gemini models." at bounding box center [267, 430] width 146 height 22
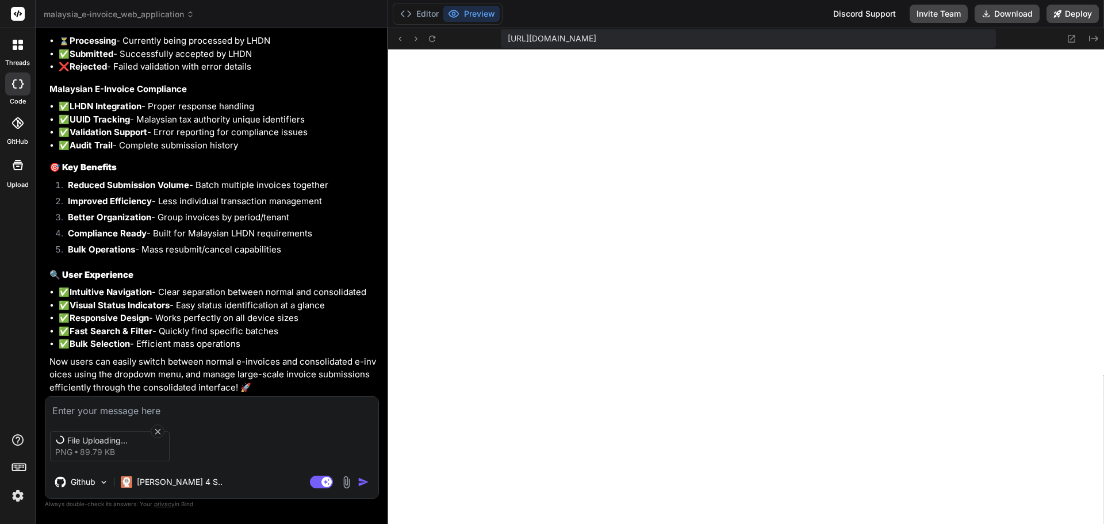
click at [174, 409] on textarea at bounding box center [211, 407] width 333 height 21
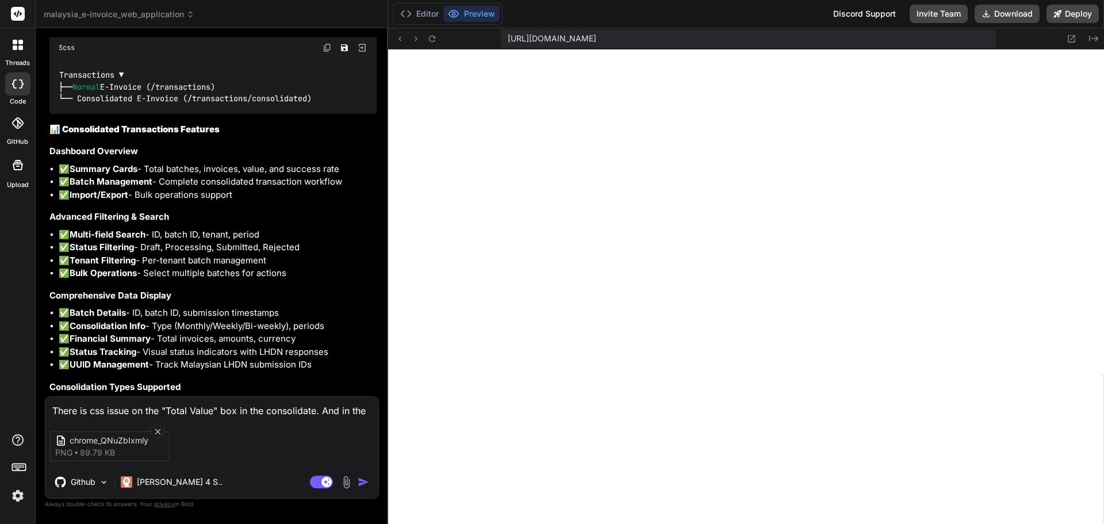
scroll to position [15779, 0]
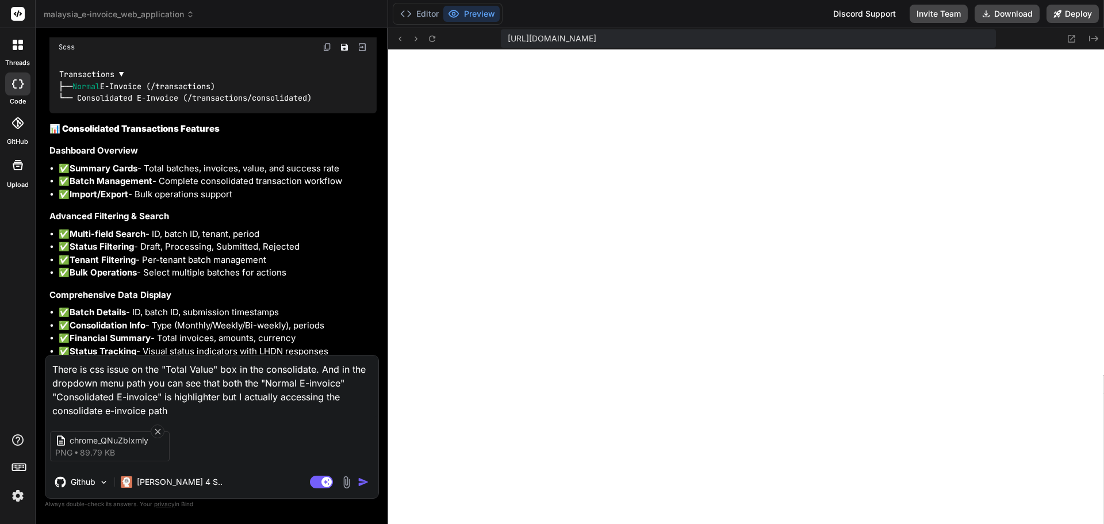
click at [245, 409] on textarea "There is css issue on the "Total Value" box in the consolidate. And in the drop…" at bounding box center [211, 386] width 333 height 62
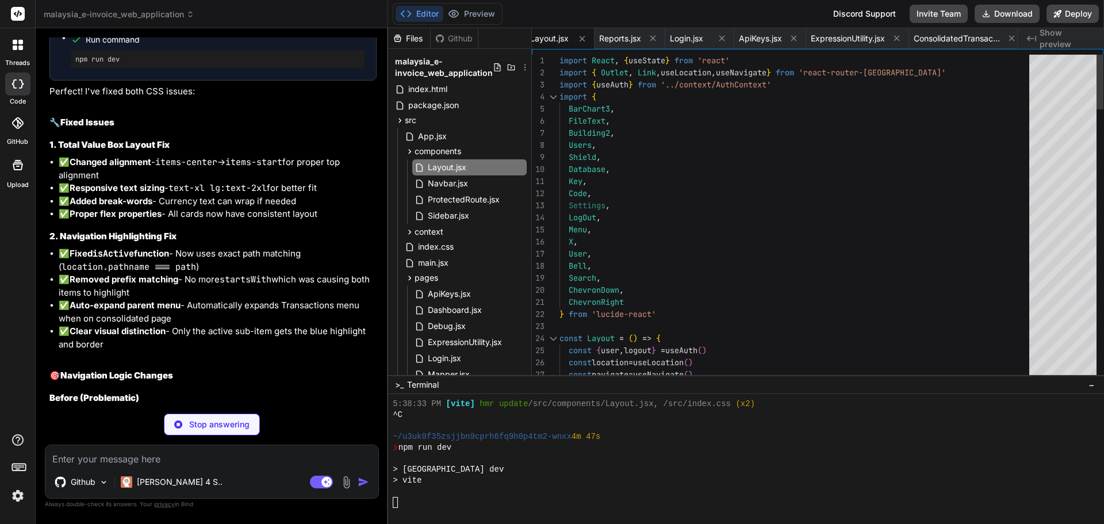
scroll to position [3824, 0]
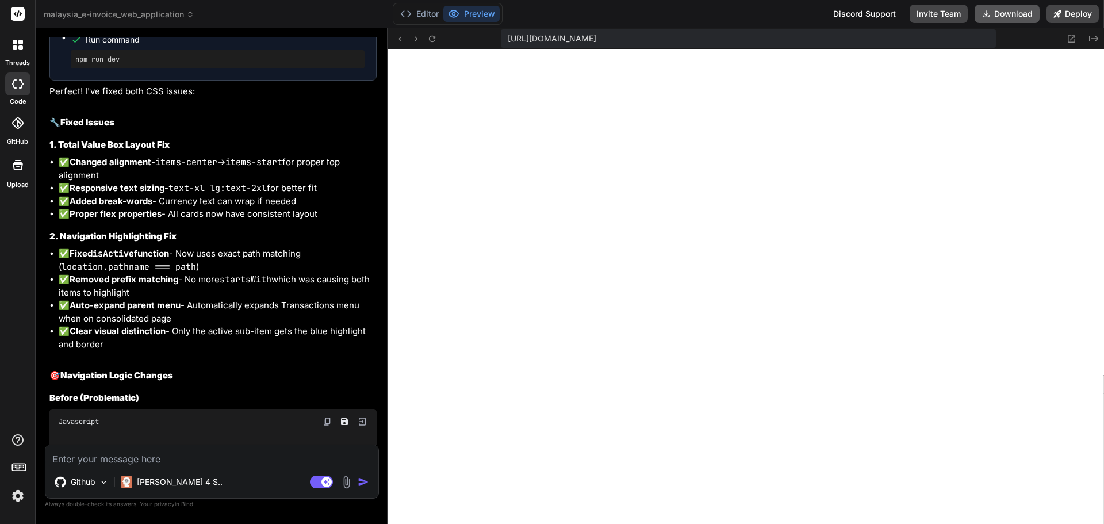
click at [1003, 17] on button "Download" at bounding box center [1007, 14] width 65 height 18
click at [1005, 5] on button "Download" at bounding box center [1007, 14] width 65 height 18
